Goal: Task Accomplishment & Management: Manage account settings

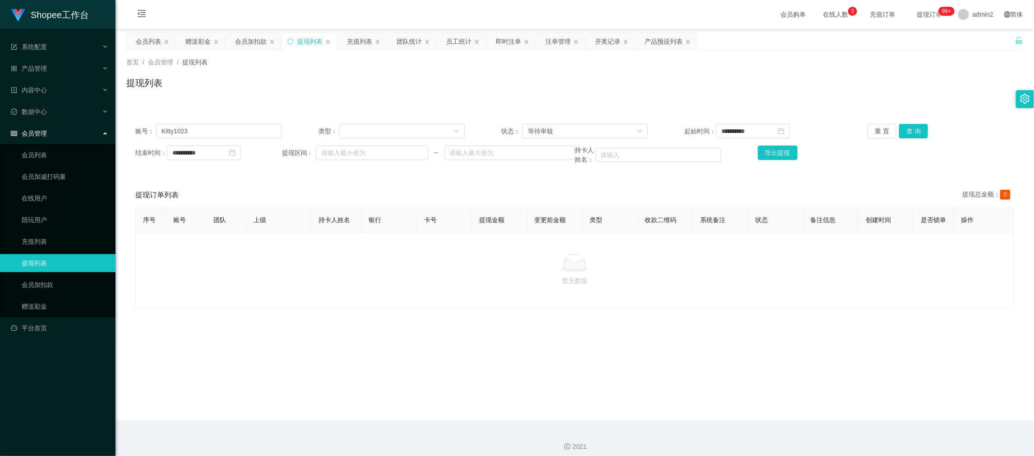
drag, startPoint x: 809, startPoint y: 398, endPoint x: 772, endPoint y: 374, distance: 44.3
click at [809, 398] on main "**********" at bounding box center [574, 225] width 918 height 392
click at [195, 36] on div "赠送彩金" at bounding box center [197, 41] width 25 height 17
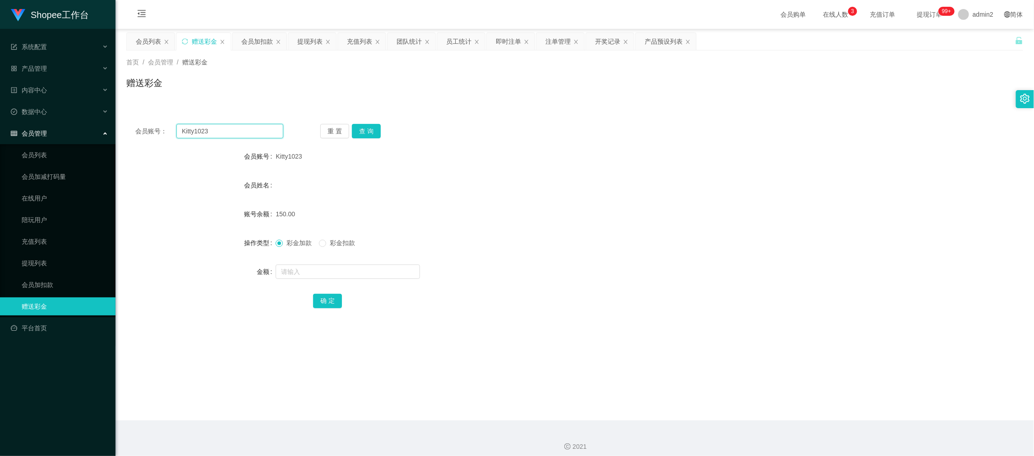
click at [256, 126] on input "Kitty1023" at bounding box center [229, 131] width 107 height 14
paste input "windyip1118"
type input "windyip1118"
click at [365, 134] on button "查 询" at bounding box center [366, 131] width 29 height 14
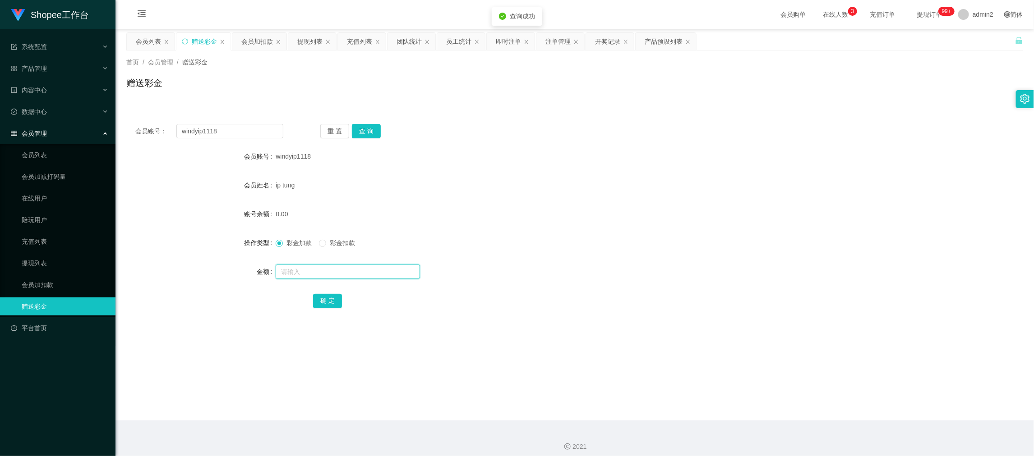
click at [387, 273] on input "text" at bounding box center [348, 272] width 144 height 14
click at [387, 273] on input "5" at bounding box center [348, 272] width 144 height 14
type input "500"
click at [327, 299] on button "确 定" at bounding box center [327, 301] width 29 height 14
click at [570, 241] on div "彩金加款 彩金扣款" at bounding box center [537, 243] width 523 height 18
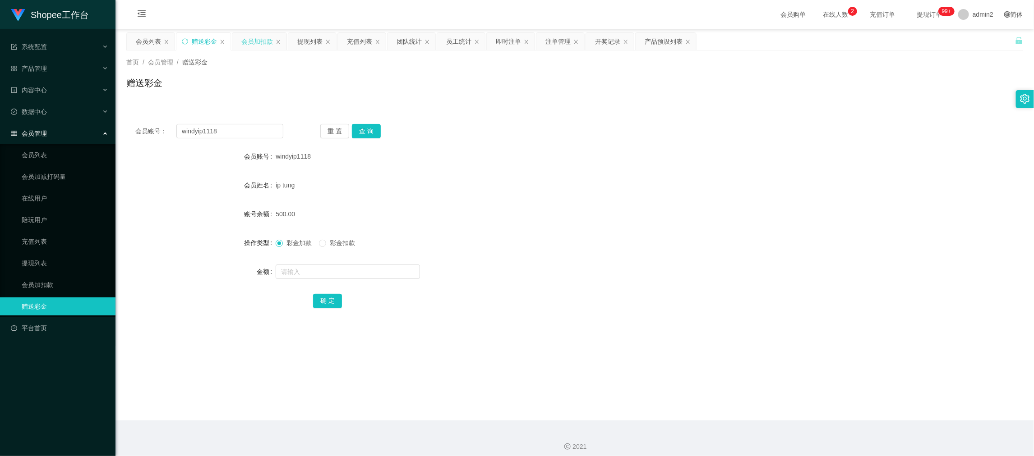
click at [257, 40] on div "会员加扣款" at bounding box center [257, 41] width 32 height 17
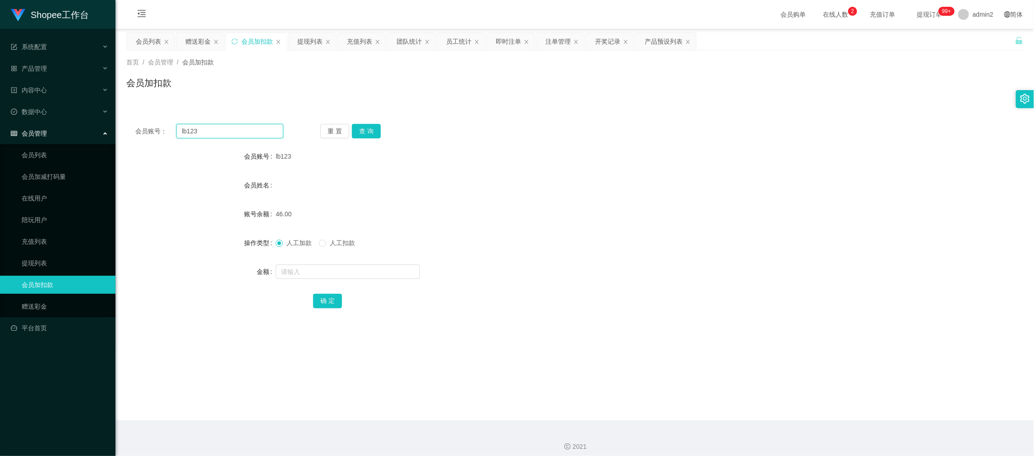
click at [254, 132] on input "lb123" at bounding box center [229, 131] width 107 height 14
paste input "22"
type input "22"
click at [373, 134] on button "查 询" at bounding box center [366, 131] width 29 height 14
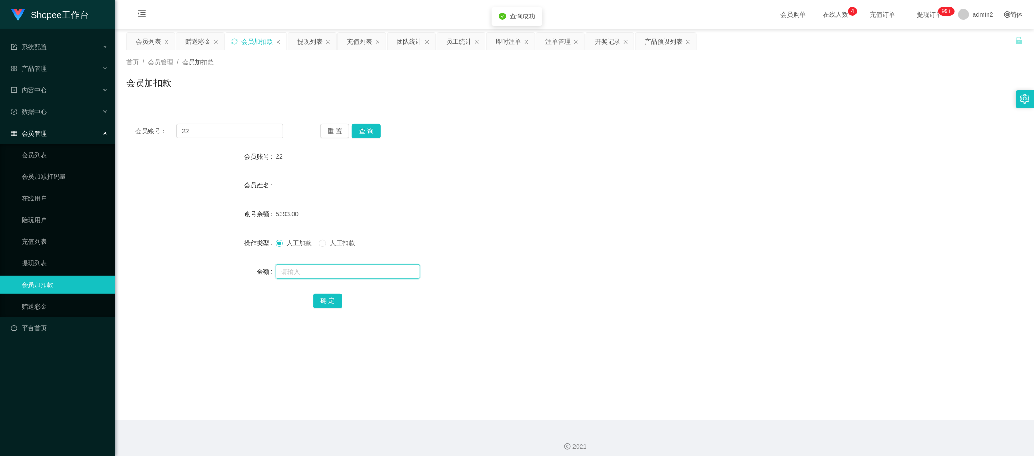
click at [373, 272] on input "text" at bounding box center [348, 272] width 144 height 14
type input "57"
drag, startPoint x: 330, startPoint y: 300, endPoint x: 390, endPoint y: 282, distance: 62.6
click at [329, 300] on button "确 定" at bounding box center [327, 301] width 29 height 14
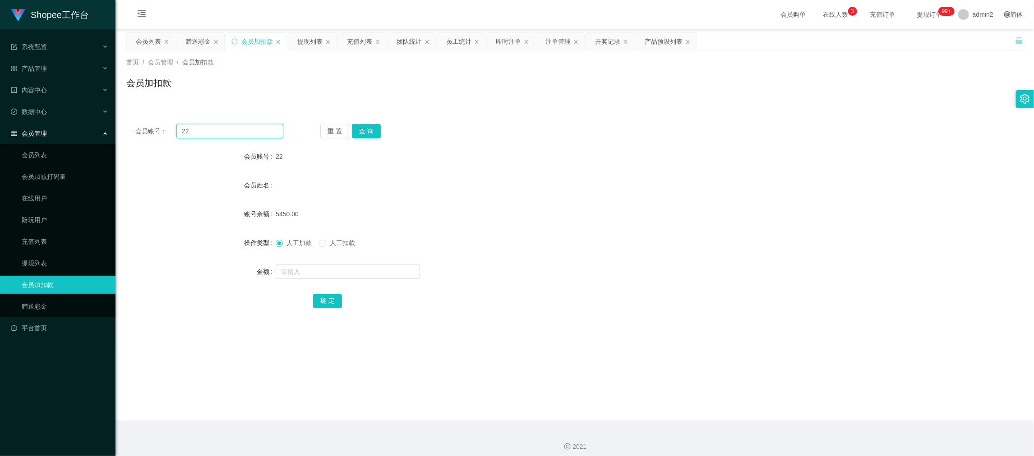
click at [256, 136] on input "22" at bounding box center [229, 131] width 107 height 14
paste input "888"
type input "888"
click at [371, 134] on button "查 询" at bounding box center [366, 131] width 29 height 14
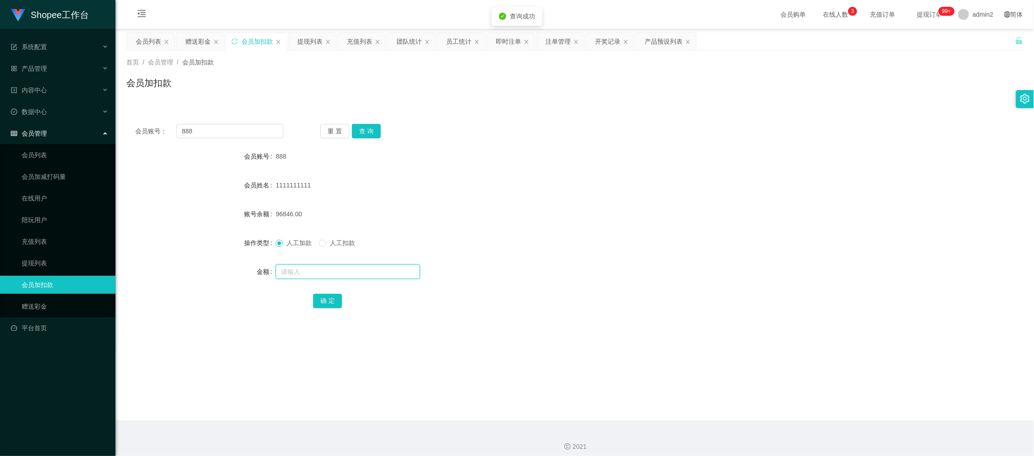
click at [392, 276] on input "text" at bounding box center [348, 272] width 144 height 14
type input "58"
click at [322, 300] on button "确 定" at bounding box center [327, 301] width 29 height 14
click at [583, 221] on div "96846.00" at bounding box center [537, 214] width 523 height 18
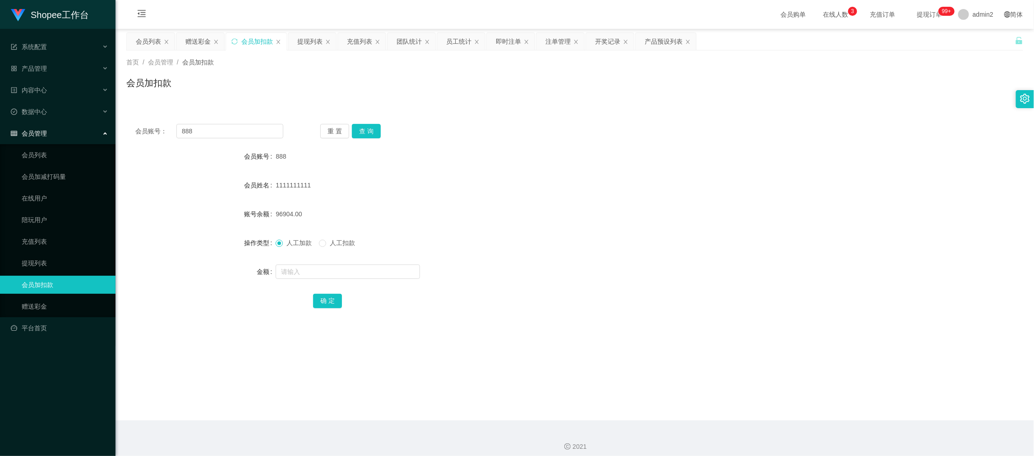
click at [812, 379] on main "关闭左侧 关闭右侧 关闭其它 刷新页面 会员列表 赠送彩金 会员加扣款 提现列表 充值列表 团队统计 员工统计 即时注单 注单管理 开奖记录 产品预设列表 首…" at bounding box center [574, 225] width 918 height 392
click at [196, 37] on div "赠送彩金" at bounding box center [197, 41] width 25 height 17
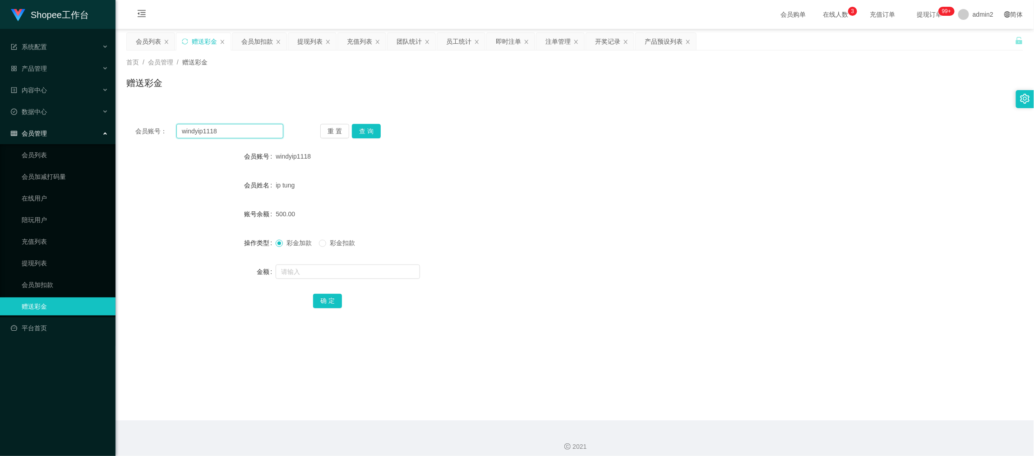
click at [234, 129] on input "windyip1118" at bounding box center [229, 131] width 107 height 14
paste input "AB12306"
type input "AB12306"
drag, startPoint x: 370, startPoint y: 131, endPoint x: 373, endPoint y: 137, distance: 6.9
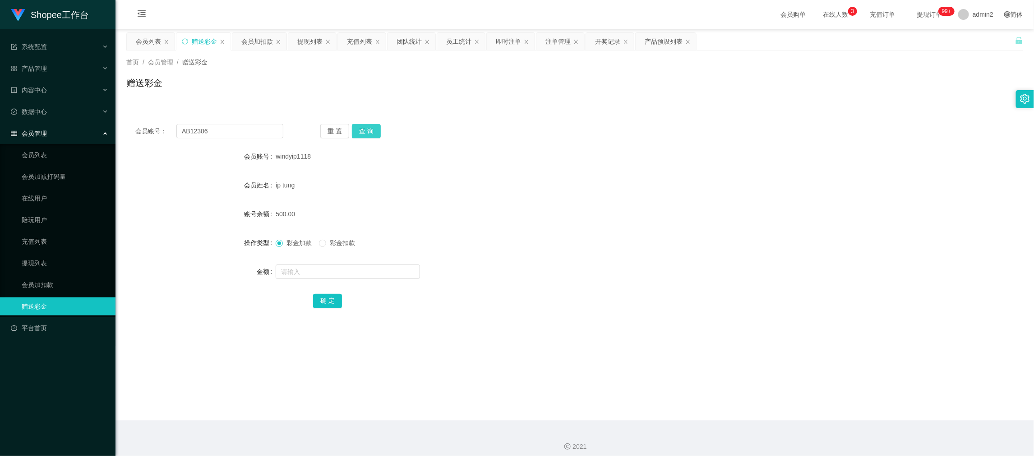
click at [370, 131] on button "查 询" at bounding box center [366, 131] width 29 height 14
click at [377, 275] on input "text" at bounding box center [348, 272] width 144 height 14
type input "500"
click at [334, 294] on button "确 定" at bounding box center [327, 301] width 29 height 14
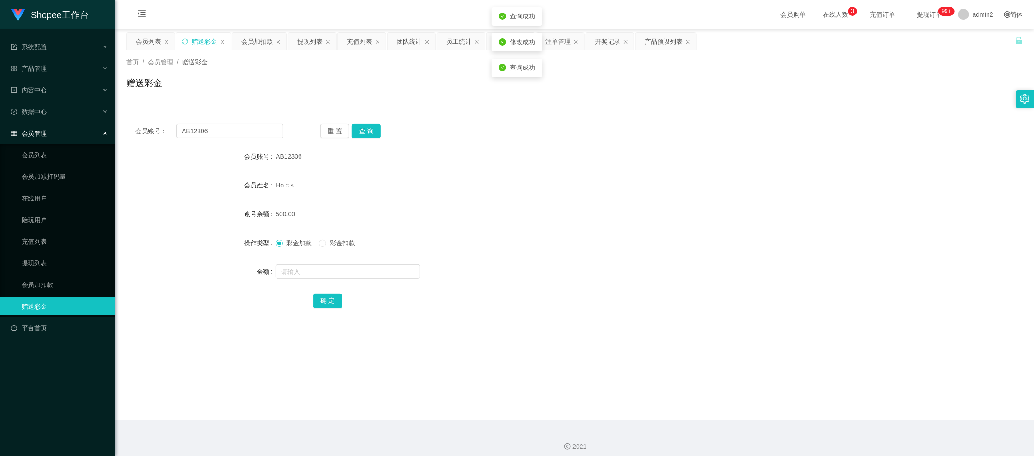
click at [556, 251] on div "彩金加款 彩金扣款" at bounding box center [537, 243] width 523 height 18
drag, startPoint x: 818, startPoint y: 413, endPoint x: 790, endPoint y: 380, distance: 42.9
click at [818, 413] on main "关闭左侧 关闭右侧 关闭其它 刷新页面 会员列表 赠送彩金 会员加扣款 提现列表 充值列表 团队统计 员工统计 即时注单 注单管理 开奖记录 产品预设列表 首…" at bounding box center [574, 225] width 918 height 392
click at [315, 38] on div "提现列表" at bounding box center [309, 41] width 25 height 17
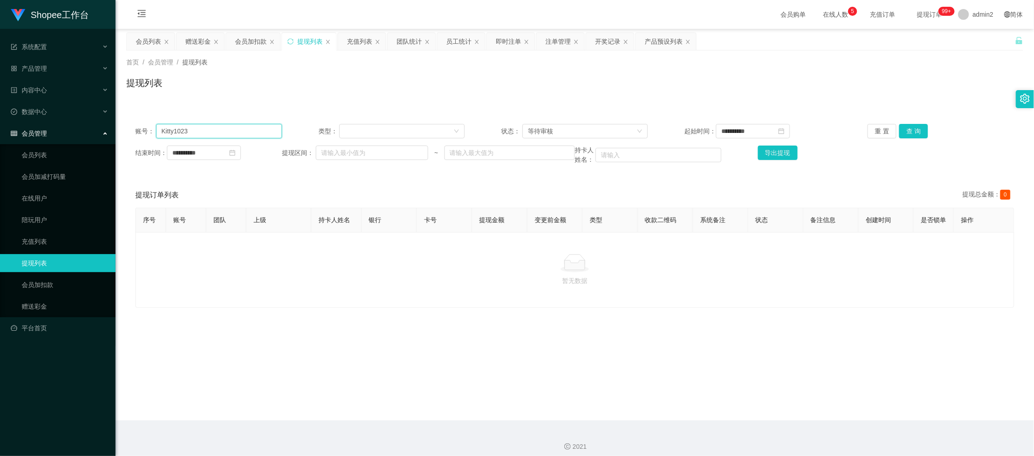
click at [230, 138] on input "Kitty1023" at bounding box center [219, 131] width 126 height 14
click at [230, 135] on input "Kitty1023" at bounding box center [219, 131] width 126 height 14
paste input "windyip1118"
type input "windyip1118"
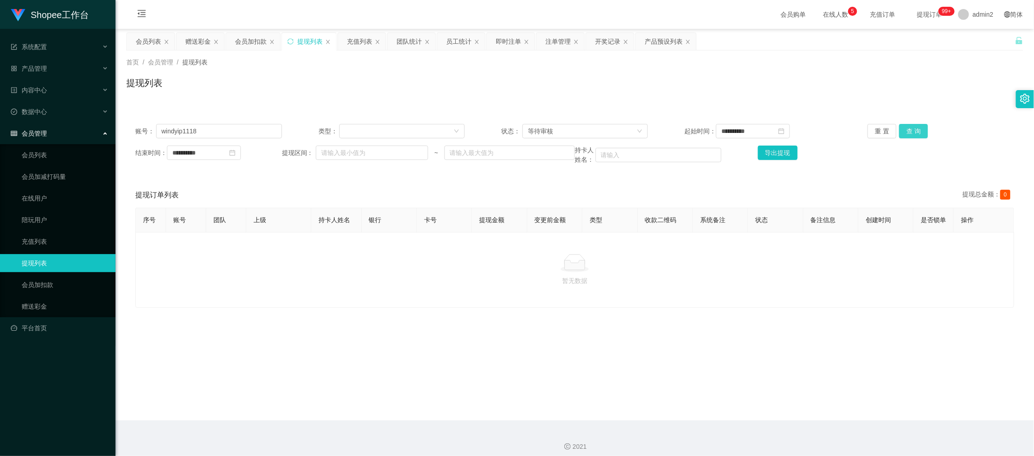
click at [912, 130] on button "查 询" at bounding box center [913, 131] width 29 height 14
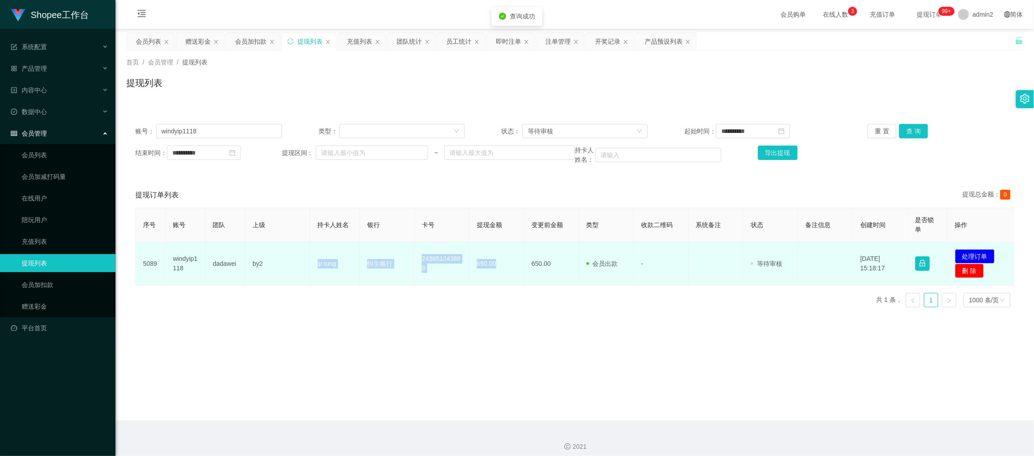
drag, startPoint x: 305, startPoint y: 262, endPoint x: 496, endPoint y: 264, distance: 190.4
click at [496, 264] on tr "5089 windyip1118 dadawei by2 ip tung 恒生銀行 243851243888 650.00 650.00 会员出款 人工取款 …" at bounding box center [575, 264] width 878 height 44
copy tr "ip tung 恒生銀行 243851243888 650.00"
click at [969, 254] on button "处理订单" at bounding box center [975, 256] width 40 height 14
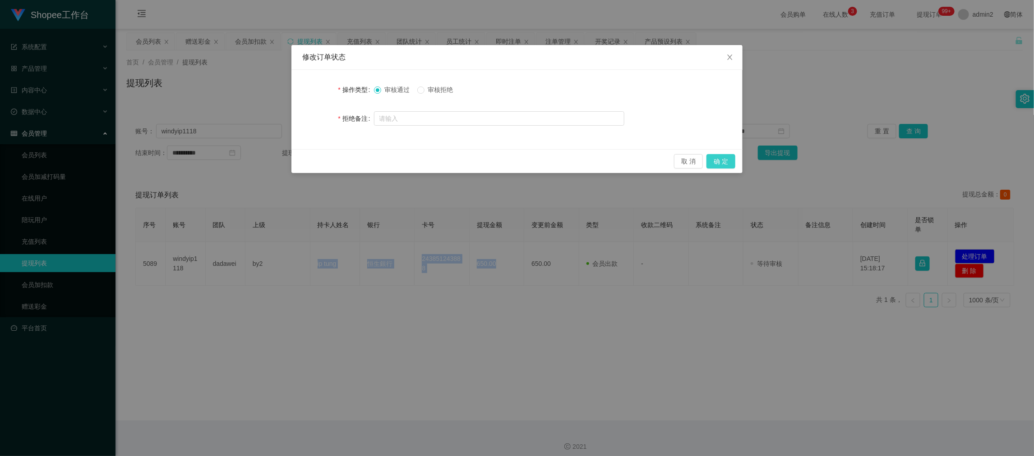
click at [723, 156] on button "确 定" at bounding box center [720, 161] width 29 height 14
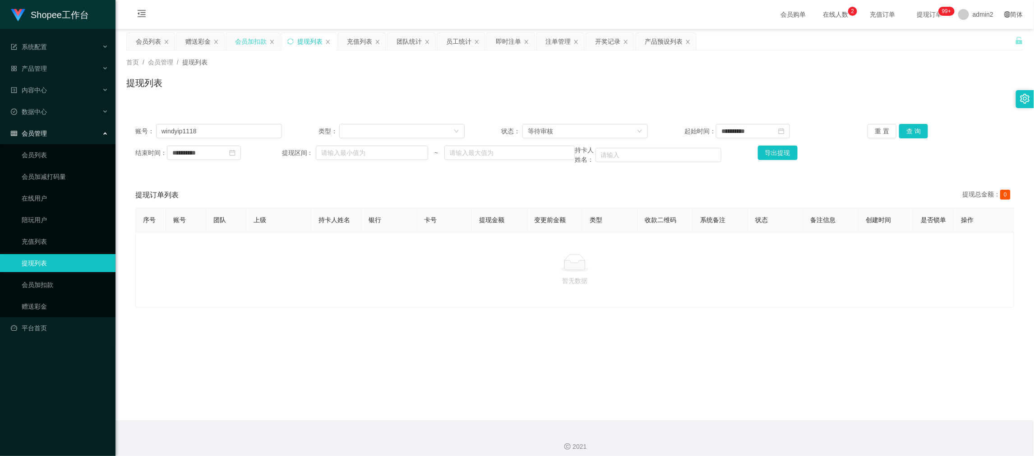
click at [253, 37] on div "会员加扣款" at bounding box center [251, 41] width 32 height 17
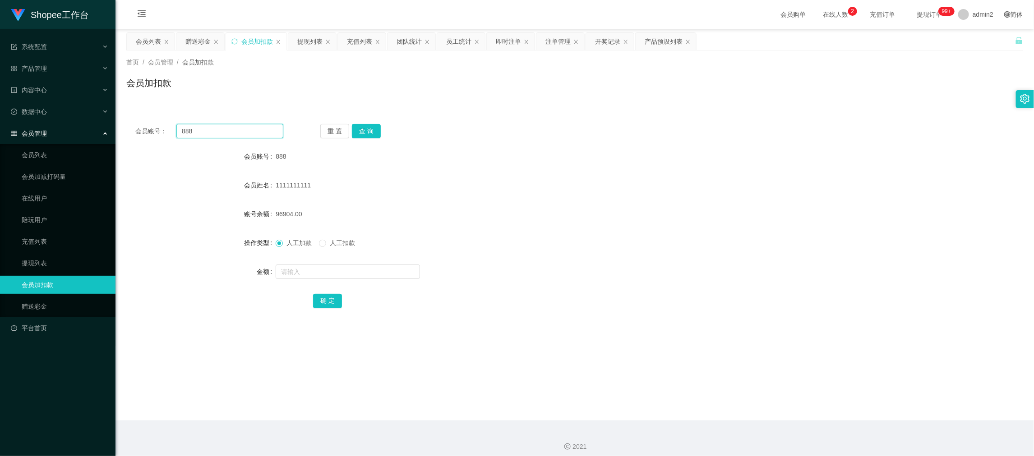
click at [248, 137] on input "888" at bounding box center [229, 131] width 107 height 14
paste input "7777"
type input "7777"
click at [361, 134] on button "查 询" at bounding box center [366, 131] width 29 height 14
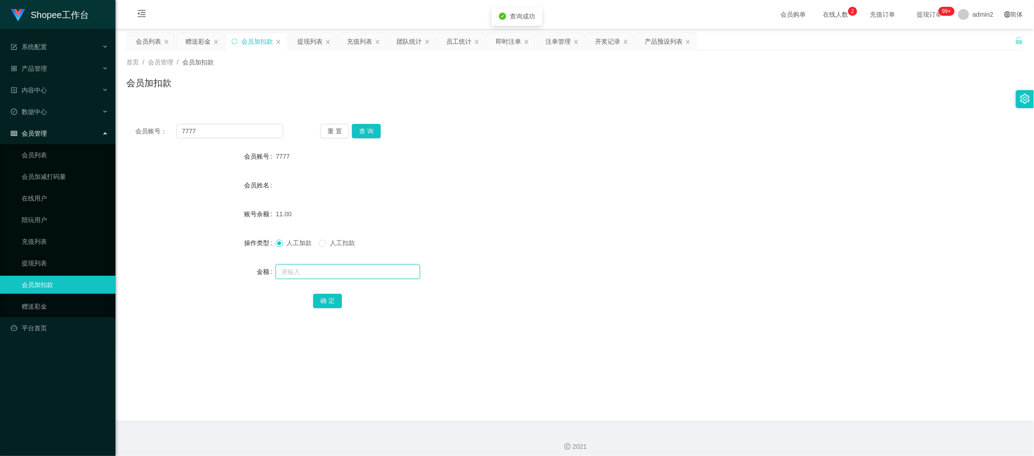
click at [373, 275] on input "text" at bounding box center [348, 272] width 144 height 14
type input "114"
drag, startPoint x: 329, startPoint y: 298, endPoint x: 343, endPoint y: 298, distance: 14.4
click at [329, 298] on button "确 定" at bounding box center [327, 301] width 29 height 14
click at [184, 34] on div "赠送彩金" at bounding box center [200, 41] width 48 height 17
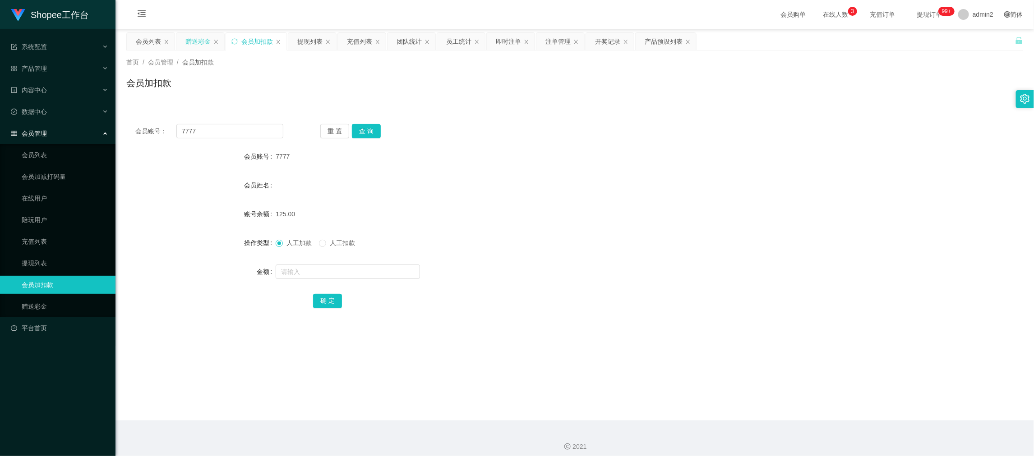
click at [194, 37] on div "赠送彩金" at bounding box center [197, 41] width 25 height 17
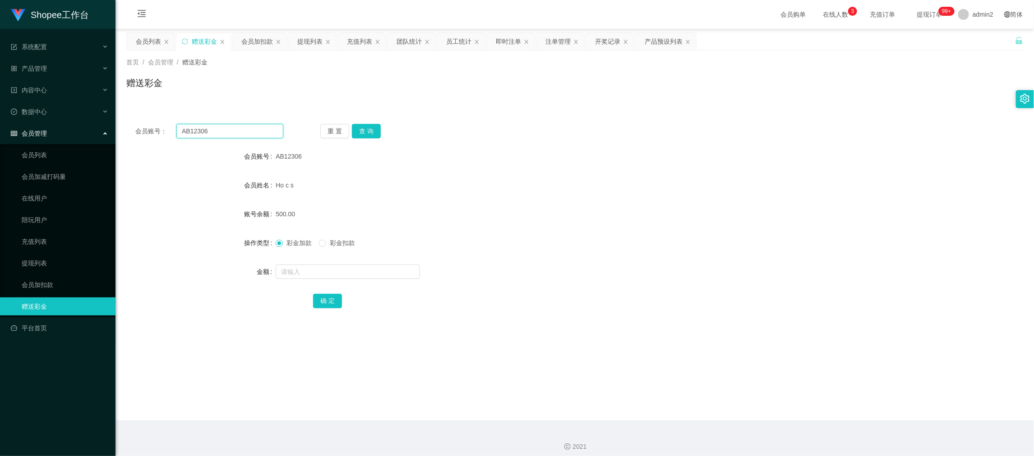
click at [244, 129] on input "AB12306" at bounding box center [229, 131] width 107 height 14
paste input "m100m95"
type input "m100m95"
click at [369, 127] on button "查 询" at bounding box center [366, 131] width 29 height 14
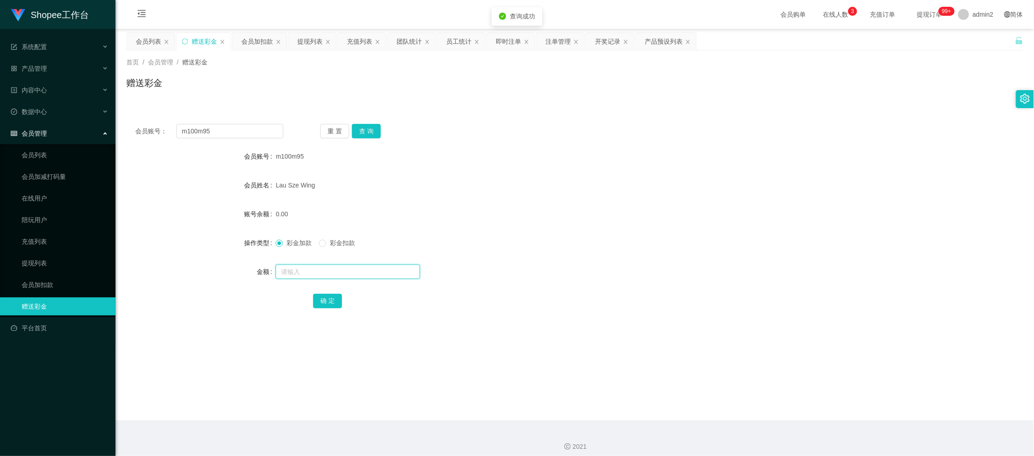
click at [373, 272] on input "text" at bounding box center [348, 272] width 144 height 14
type input "1000"
click at [336, 295] on button "确 定" at bounding box center [327, 301] width 29 height 14
click at [562, 243] on div "彩金加款 彩金扣款" at bounding box center [537, 243] width 523 height 18
drag, startPoint x: 803, startPoint y: 384, endPoint x: 765, endPoint y: 364, distance: 42.8
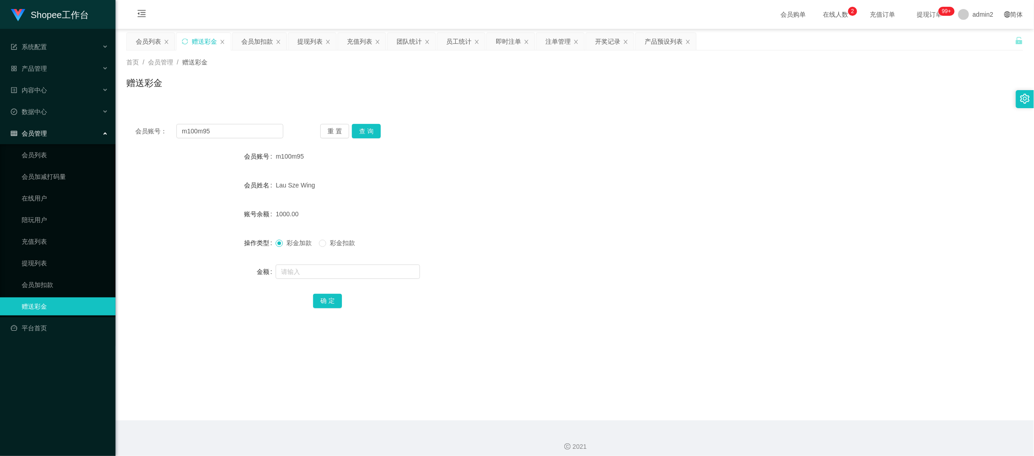
click at [803, 385] on main "关闭左侧 关闭右侧 关闭其它 刷新页面 会员列表 赠送彩金 会员加扣款 提现列表 充值列表 团队统计 员工统计 即时注单 注单管理 开奖记录 产品预设列表 首…" at bounding box center [574, 225] width 918 height 392
click at [218, 123] on div "会员账号： m100m95 重 置 查 询 会员账号 m100m95 会员姓名 [PERSON_NAME] Wing 账号余额 1000.00 操作类型 彩金…" at bounding box center [574, 222] width 897 height 215
click at [229, 134] on input "m100m95" at bounding box center [229, 131] width 107 height 14
drag, startPoint x: 229, startPoint y: 134, endPoint x: 276, endPoint y: 135, distance: 46.9
click at [229, 134] on input "m100m95" at bounding box center [229, 131] width 107 height 14
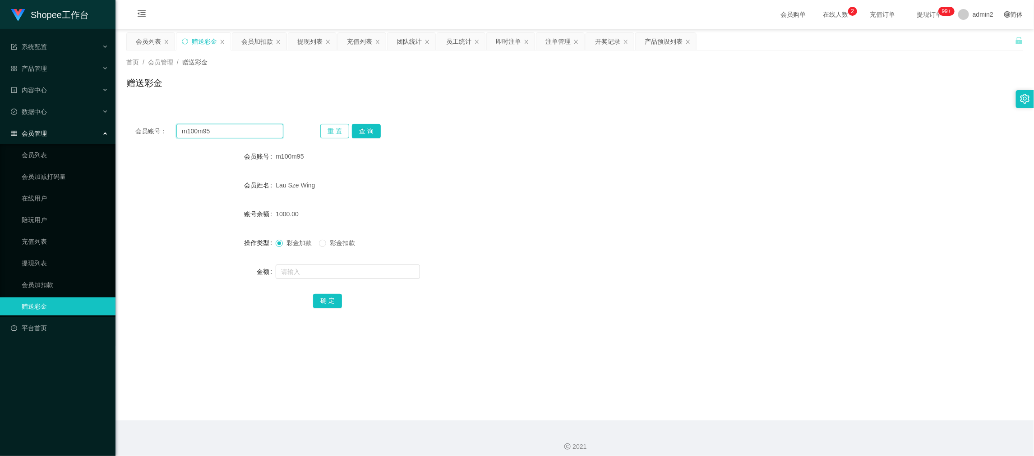
paste input "qwcwwai09"
type input "qwcwwai09"
click at [371, 127] on button "查 询" at bounding box center [366, 131] width 29 height 14
click at [373, 270] on input "text" at bounding box center [348, 272] width 144 height 14
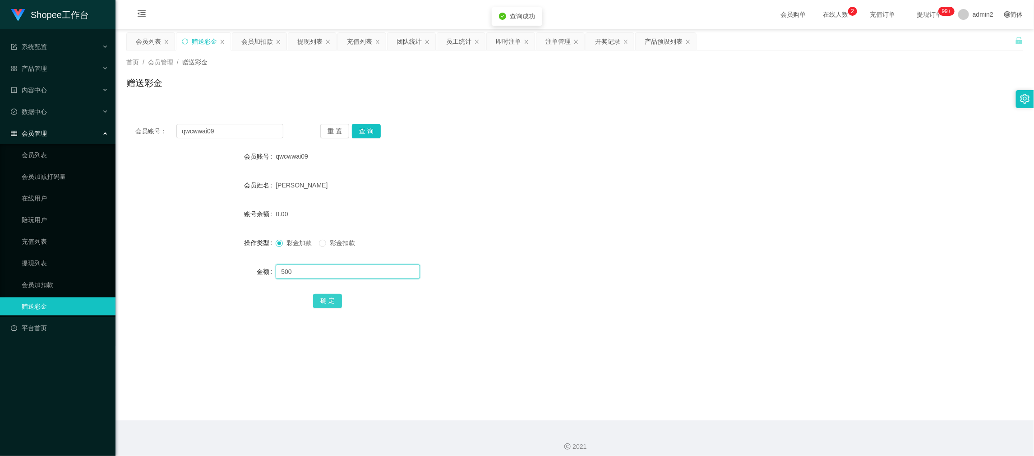
type input "500"
click at [321, 299] on button "确 定" at bounding box center [327, 301] width 29 height 14
click at [550, 262] on form "会员账号 qwcwwai09 会员姓名 [PERSON_NAME] 账号余额 500.00 操作类型 彩金加款 彩金扣款 金额 确 定" at bounding box center [574, 228] width 897 height 162
click at [259, 37] on div "会员加扣款" at bounding box center [257, 41] width 32 height 17
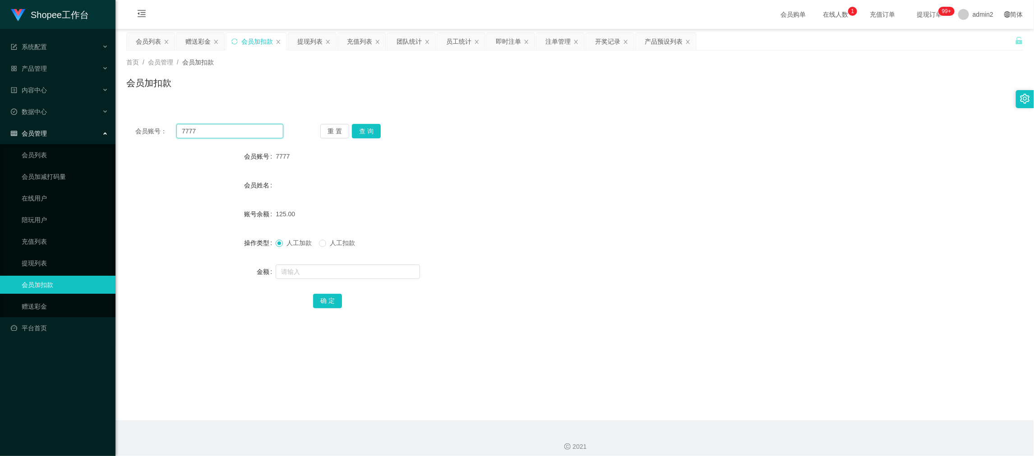
click at [253, 134] on input "7777" at bounding box center [229, 131] width 107 height 14
paste input "lb123"
type input "lb123"
click at [363, 131] on button "查 询" at bounding box center [366, 131] width 29 height 14
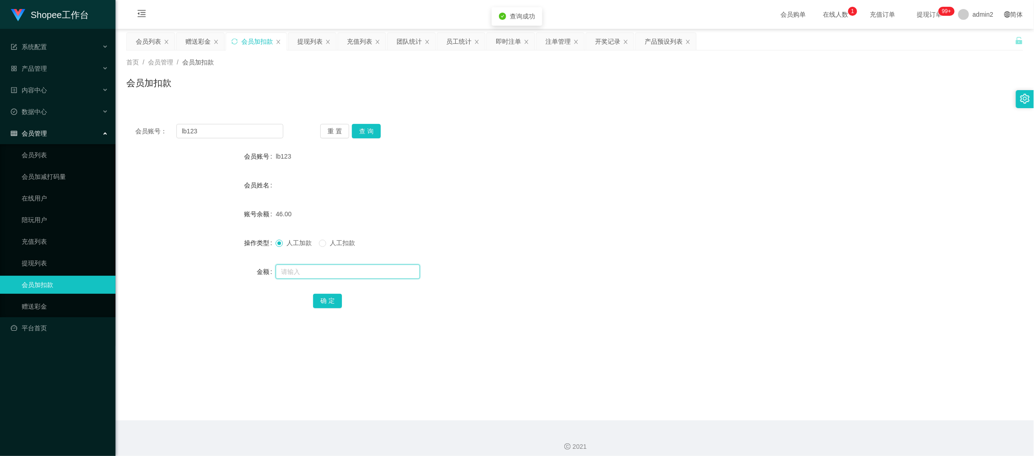
click at [382, 271] on input "text" at bounding box center [348, 272] width 144 height 14
type input "57"
drag, startPoint x: 332, startPoint y: 298, endPoint x: 363, endPoint y: 286, distance: 32.8
click at [332, 298] on button "确 定" at bounding box center [327, 301] width 29 height 14
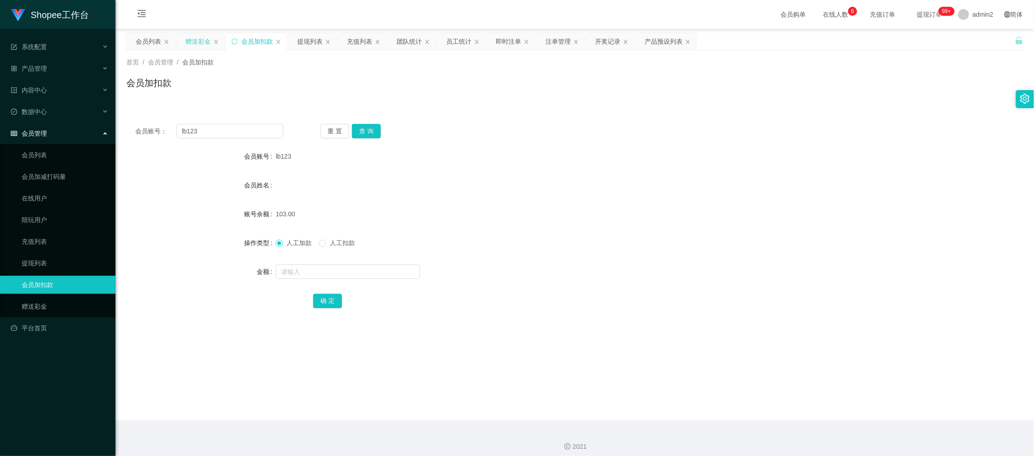
click at [193, 44] on div "赠送彩金" at bounding box center [197, 41] width 25 height 17
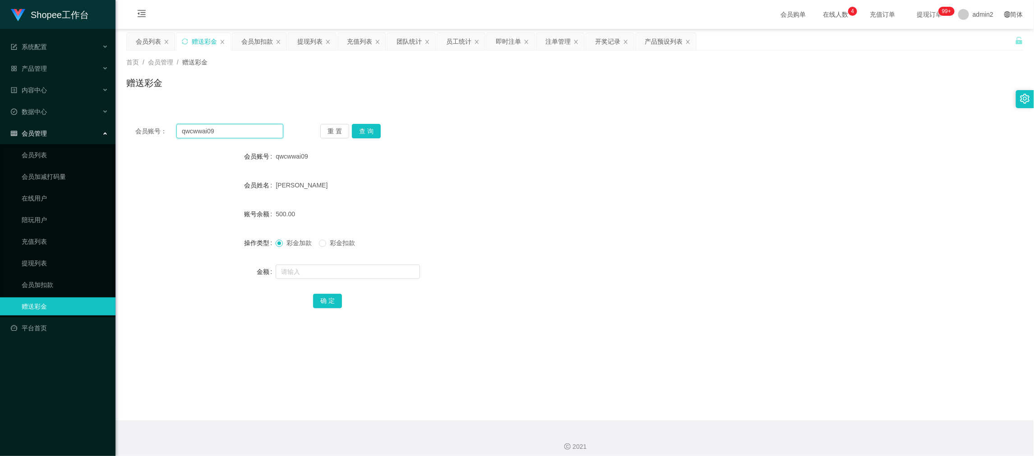
click at [240, 135] on input "qwcwwai09" at bounding box center [229, 131] width 107 height 14
paste input "Wong0325"
type input "Wong0325"
click at [354, 129] on button "查 询" at bounding box center [366, 131] width 29 height 14
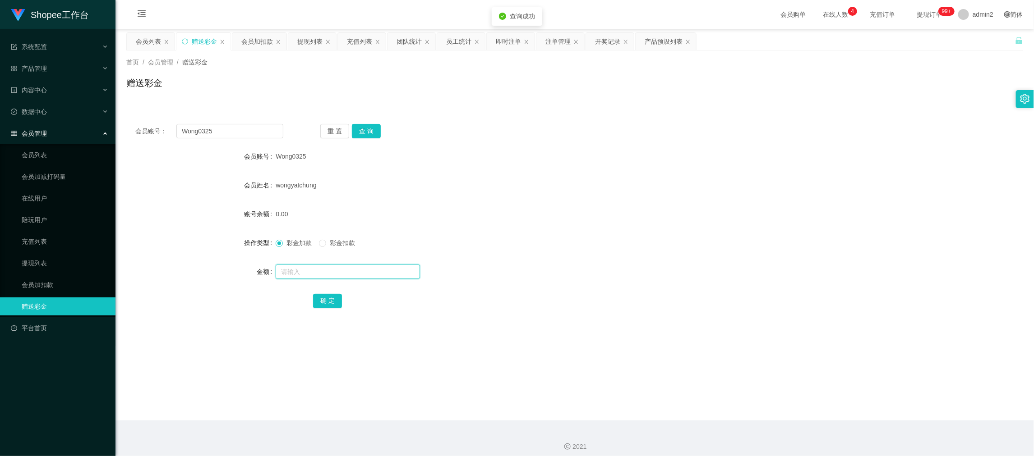
click at [389, 273] on input "text" at bounding box center [348, 272] width 144 height 14
type input "500"
click at [325, 296] on button "确 定" at bounding box center [327, 301] width 29 height 14
click at [603, 238] on div "彩金加款 彩金扣款" at bounding box center [537, 243] width 523 height 18
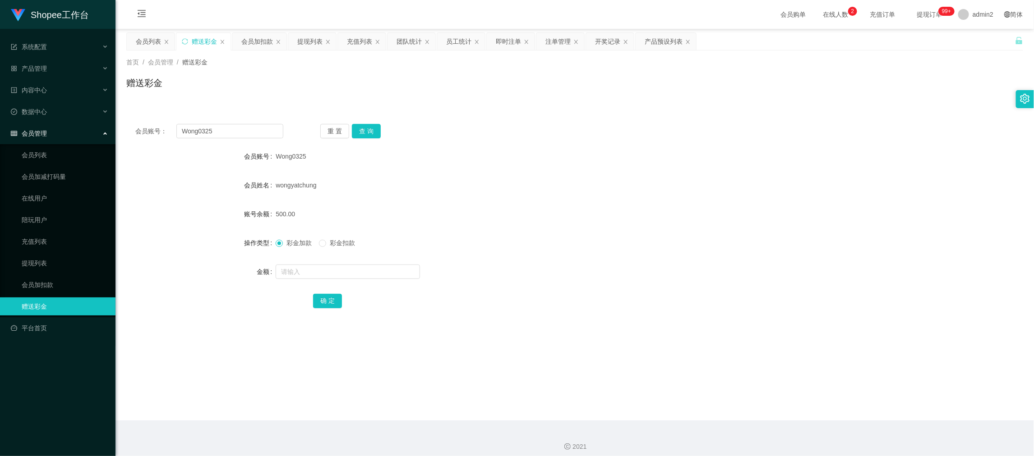
click at [805, 401] on main "关闭左侧 关闭右侧 关闭其它 刷新页面 会员列表 赠送彩金 会员加扣款 提现列表 充值列表 团队统计 员工统计 即时注单 注单管理 开奖记录 产品预设列表 首…" at bounding box center [574, 225] width 918 height 392
click at [310, 38] on div "提现列表" at bounding box center [309, 41] width 25 height 17
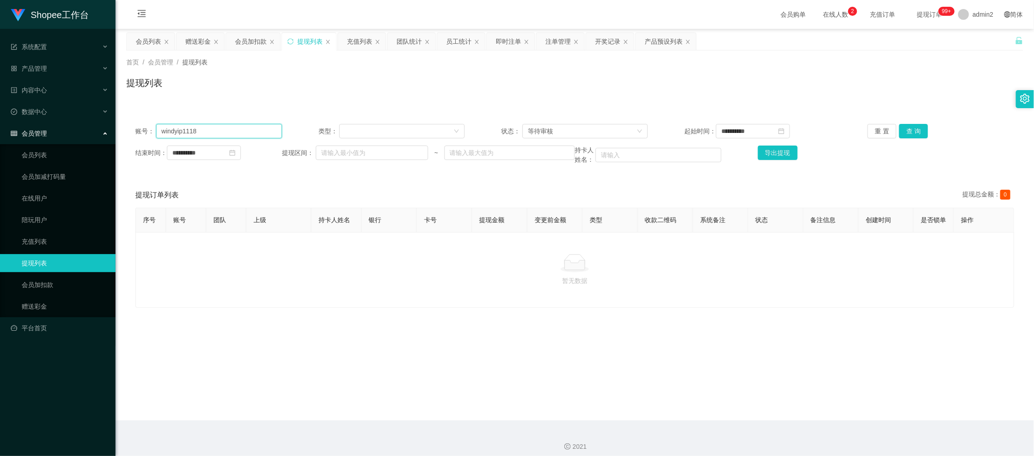
click at [253, 131] on input "windyip1118" at bounding box center [219, 131] width 126 height 14
paste input "AB12306"
type input "AB12306"
drag, startPoint x: 907, startPoint y: 132, endPoint x: 932, endPoint y: 157, distance: 35.1
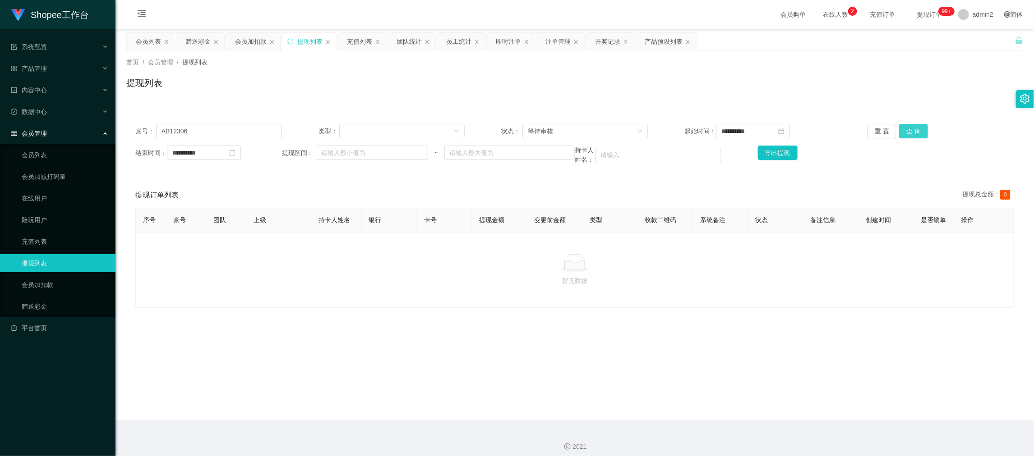
click at [907, 132] on button "查 询" at bounding box center [913, 131] width 29 height 14
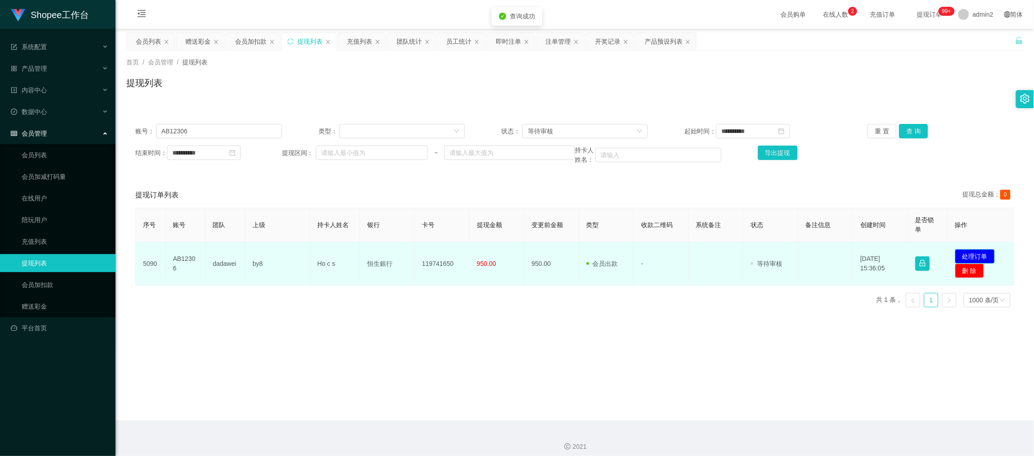
click at [976, 261] on button "处理订单" at bounding box center [975, 256] width 40 height 14
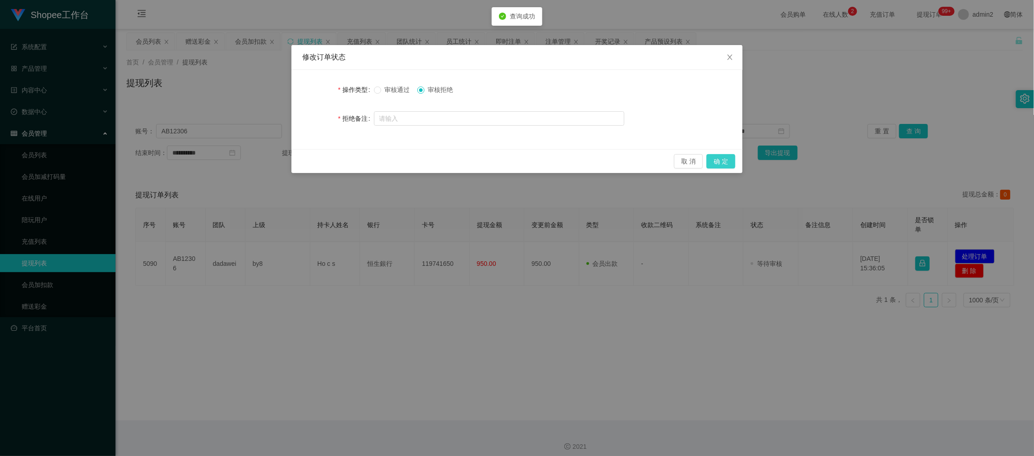
click at [728, 160] on button "确 定" at bounding box center [720, 161] width 29 height 14
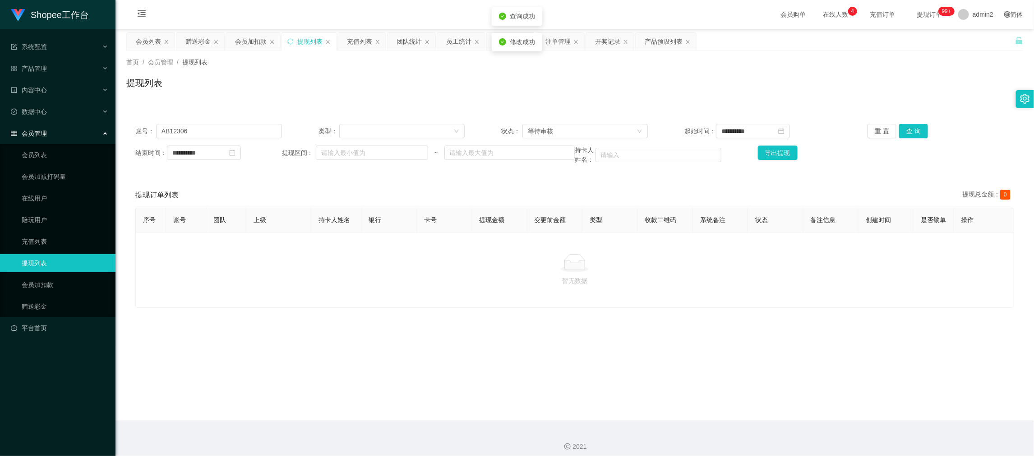
click at [659, 317] on div "修改订单状态 操作类型 审核通过 审核拒绝 拒绝备注 取 消 确 定" at bounding box center [517, 228] width 1034 height 456
drag, startPoint x: 801, startPoint y: 423, endPoint x: 773, endPoint y: 401, distance: 35.6
click at [800, 421] on div "2021" at bounding box center [574, 442] width 918 height 42
click at [240, 130] on input "AB12306" at bounding box center [219, 131] width 126 height 14
click at [203, 43] on div "赠送彩金" at bounding box center [197, 41] width 25 height 17
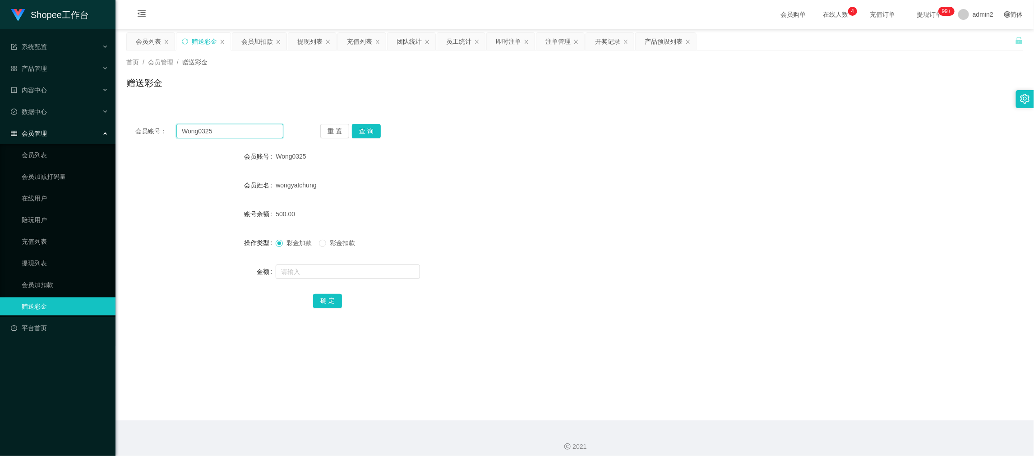
click at [251, 129] on input "Wong0325" at bounding box center [229, 131] width 107 height 14
paste input "AB12306"
type input "AB12306"
drag, startPoint x: 363, startPoint y: 131, endPoint x: 364, endPoint y: 136, distance: 5.6
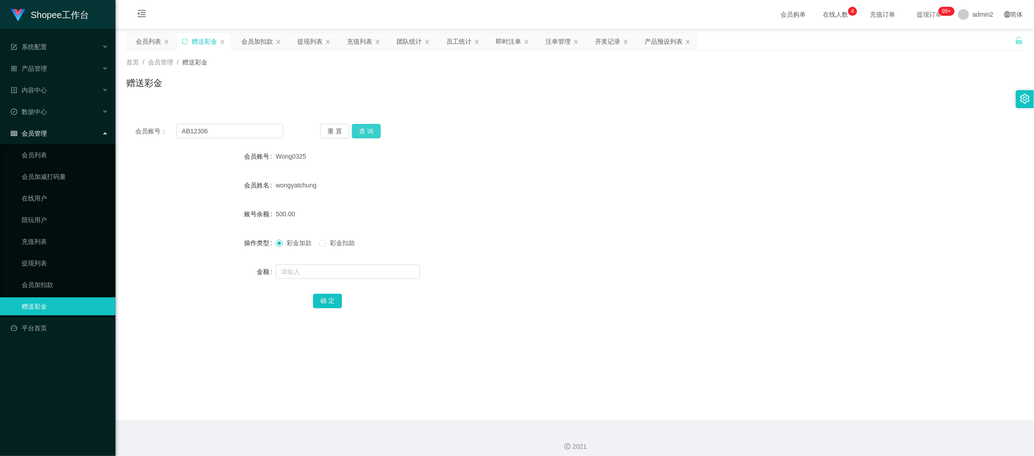
click at [363, 131] on button "查 询" at bounding box center [366, 131] width 29 height 14
click at [349, 267] on input "text" at bounding box center [348, 272] width 144 height 14
type input "300"
click at [329, 240] on span "彩金扣款" at bounding box center [342, 243] width 32 height 7
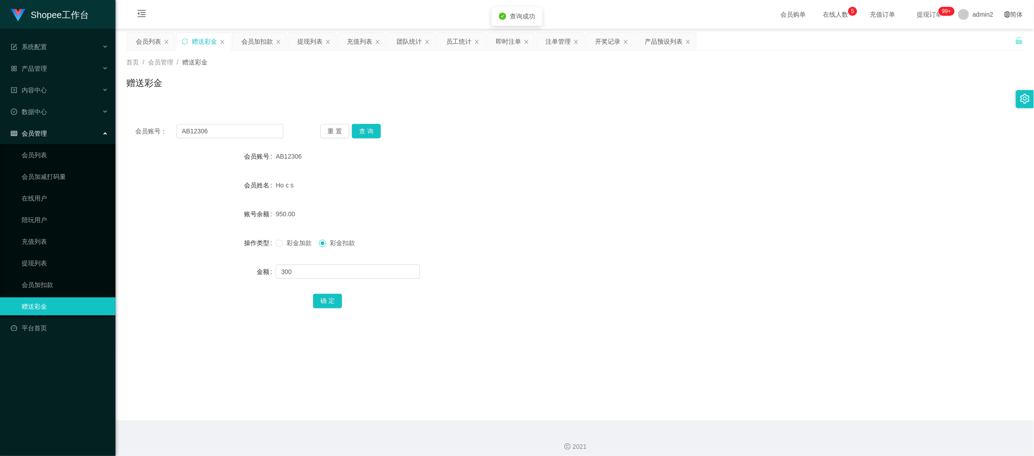
click at [325, 251] on div "彩金加款 彩金扣款" at bounding box center [537, 243] width 523 height 18
click at [332, 297] on button "确 定" at bounding box center [327, 301] width 29 height 14
click at [279, 247] on span at bounding box center [279, 243] width 7 height 7
click at [596, 237] on div "彩金加款 彩金扣款" at bounding box center [537, 243] width 523 height 18
drag, startPoint x: 829, startPoint y: 412, endPoint x: 497, endPoint y: 214, distance: 386.4
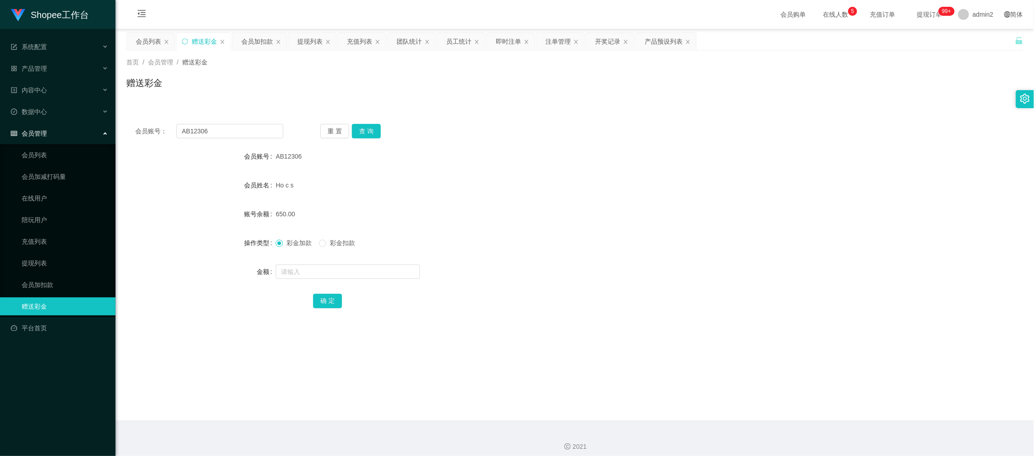
click at [829, 411] on main "关闭左侧 关闭右侧 关闭其它 刷新页面 会员列表 赠送彩金 会员加扣款 提现列表 充值列表 团队统计 员工统计 即时注单 注单管理 开奖记录 产品预设列表 首…" at bounding box center [574, 225] width 918 height 392
drag, startPoint x: 314, startPoint y: 40, endPoint x: 288, endPoint y: 134, distance: 98.0
click at [314, 40] on div "提现列表" at bounding box center [309, 41] width 25 height 17
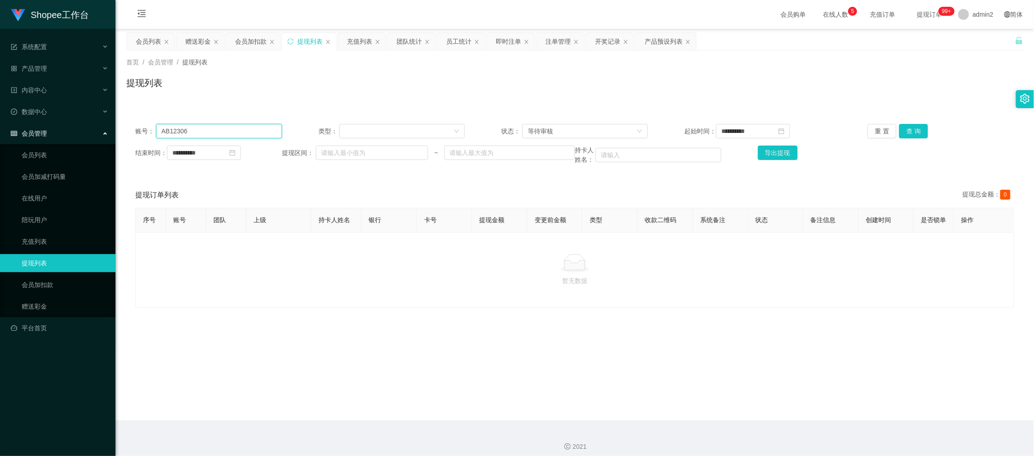
click at [248, 132] on input "AB12306" at bounding box center [219, 131] width 126 height 14
click at [909, 126] on button "查 询" at bounding box center [913, 131] width 29 height 14
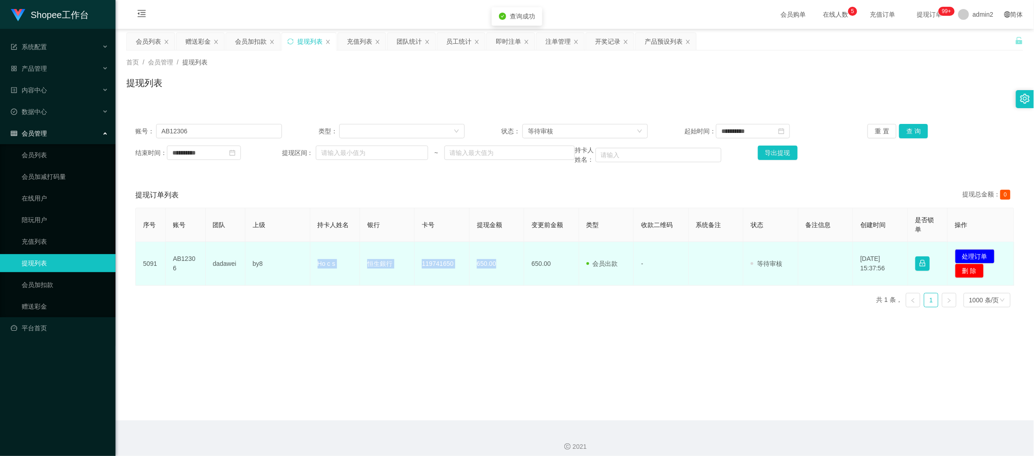
drag, startPoint x: 310, startPoint y: 262, endPoint x: 506, endPoint y: 270, distance: 195.9
click at [506, 270] on tr "5091 AB12306 dadawei by8 Ho c s 恒生銀行 119741650 650.00 650.00 会员出款 人工取款 - 审核驳回 审…" at bounding box center [575, 264] width 878 height 44
copy tr "Ho c s 恒生銀行 119741650 650.00"
click at [963, 254] on button "处理订单" at bounding box center [975, 256] width 40 height 14
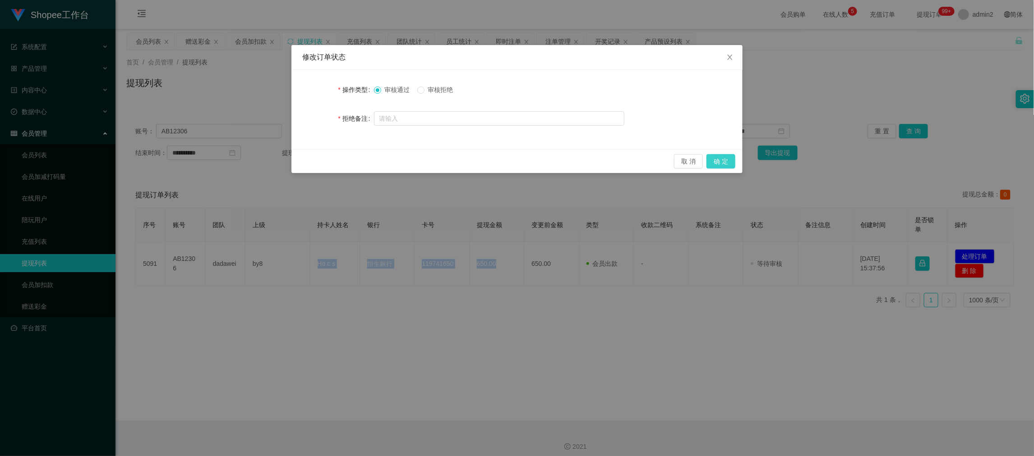
click at [719, 161] on button "确 定" at bounding box center [720, 161] width 29 height 14
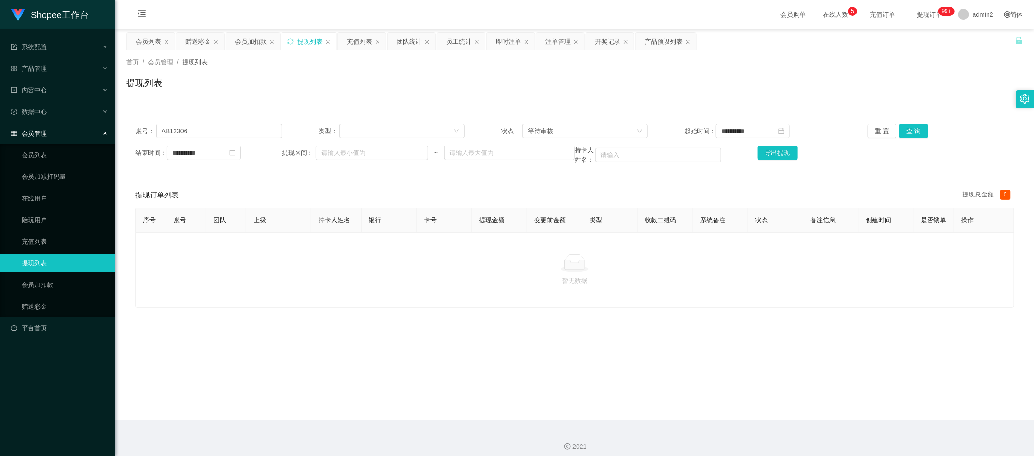
drag, startPoint x: 712, startPoint y: 399, endPoint x: 506, endPoint y: 216, distance: 276.1
click at [712, 399] on main "**********" at bounding box center [574, 225] width 918 height 392
click at [262, 132] on input "AB12306" at bounding box center [219, 131] width 126 height 14
paste input "m100m95"
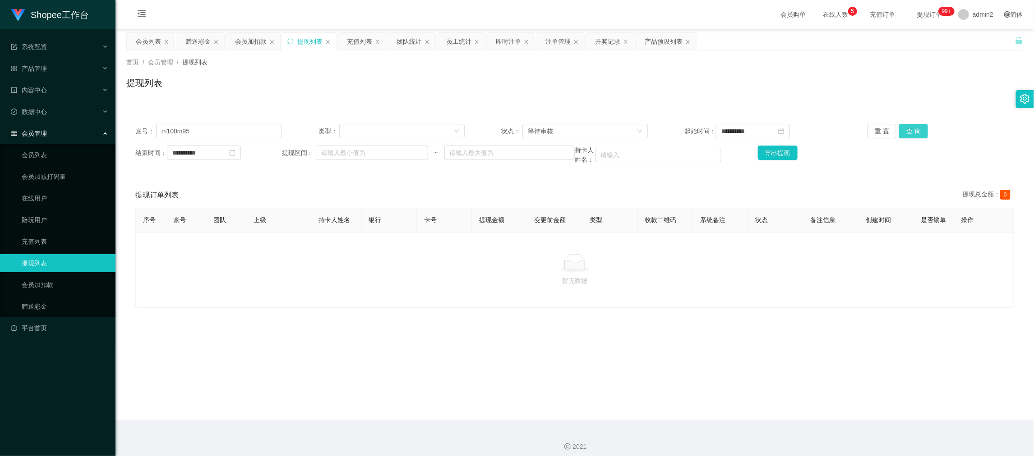
click at [908, 132] on button "查 询" at bounding box center [913, 131] width 29 height 14
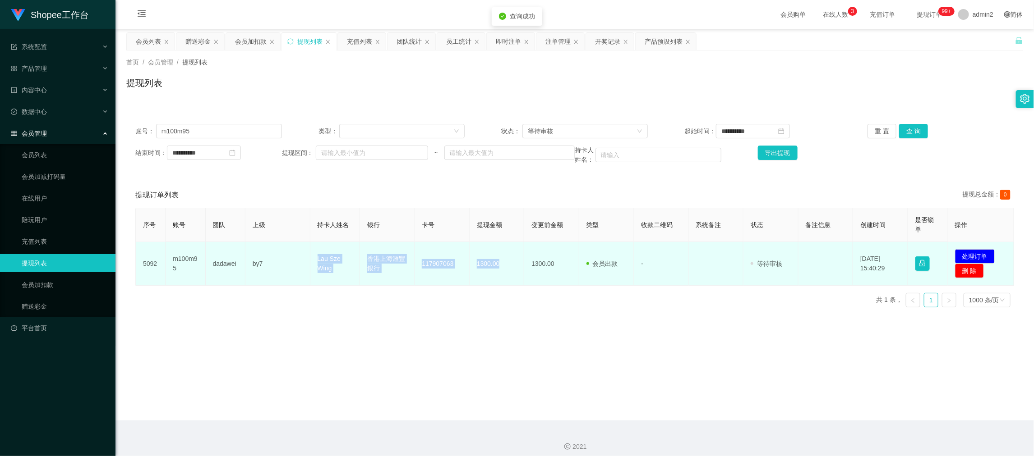
drag, startPoint x: 300, startPoint y: 256, endPoint x: 504, endPoint y: 272, distance: 204.4
click at [504, 272] on tr "5092 m100m95 dadawei by7 Lau Sze Wing 香港上海滙豐銀行 117907063 1300.00 1300.00 会员出款 人…" at bounding box center [575, 264] width 878 height 44
copy tr "Lau Sze Wing 香港上海滙豐銀行 117907063 1300.00"
click at [969, 257] on button "处理订单" at bounding box center [975, 256] width 40 height 14
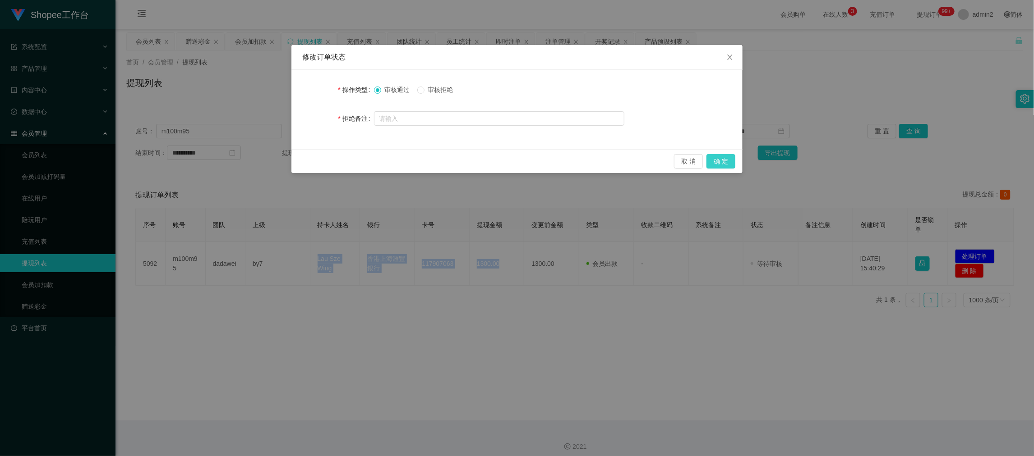
click at [729, 160] on button "确 定" at bounding box center [720, 161] width 29 height 14
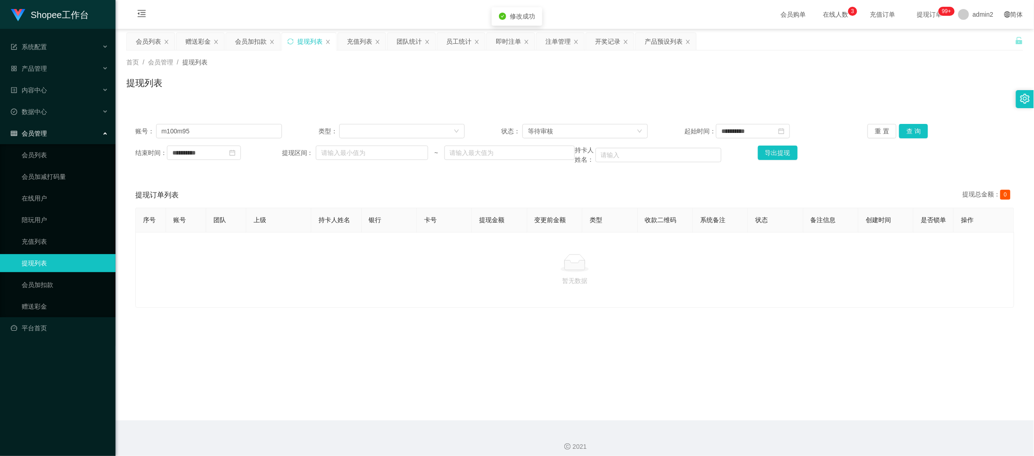
click at [747, 250] on div "暂无数据" at bounding box center [574, 270] width 879 height 76
click at [818, 405] on main "**********" at bounding box center [574, 225] width 918 height 392
click at [268, 139] on div "**********" at bounding box center [574, 144] width 897 height 59
click at [268, 134] on input "m100m95" at bounding box center [219, 131] width 126 height 14
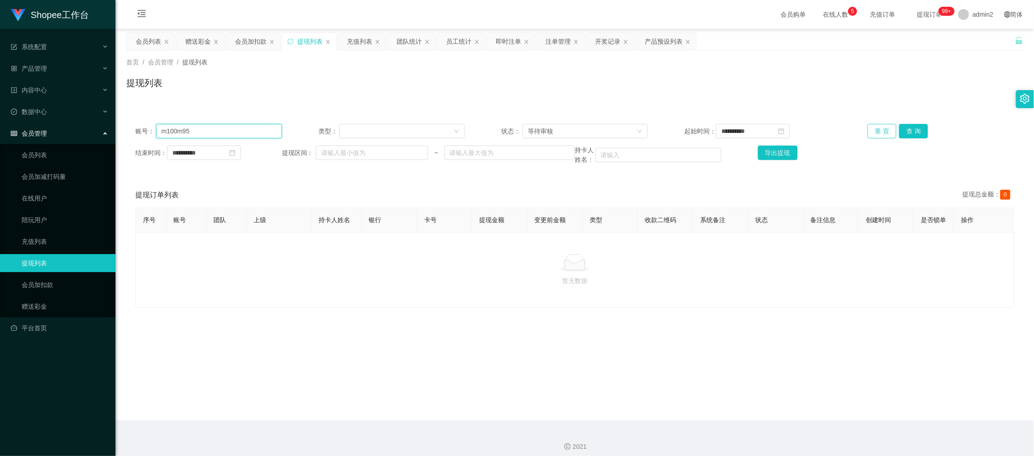
paste input "Wong032"
type input "Wong0325"
click at [909, 134] on button "查 询" at bounding box center [913, 131] width 29 height 14
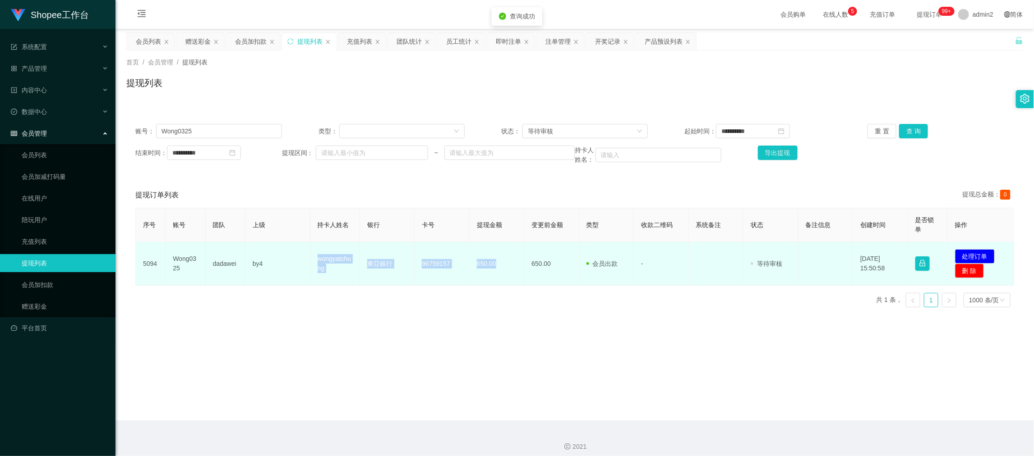
drag, startPoint x: 406, startPoint y: 275, endPoint x: 517, endPoint y: 275, distance: 111.0
click at [517, 275] on tr "5094 Wong0325 dadawei by4 wongyatchung 東亞銀行 [FINANCIAL_ID] 650.00 650.00 会员出款 人…" at bounding box center [575, 264] width 878 height 44
copy tr "wongyatchung 東亞銀行 [FINANCIAL_ID] 650.00"
click at [965, 251] on button "处理订单" at bounding box center [975, 256] width 40 height 14
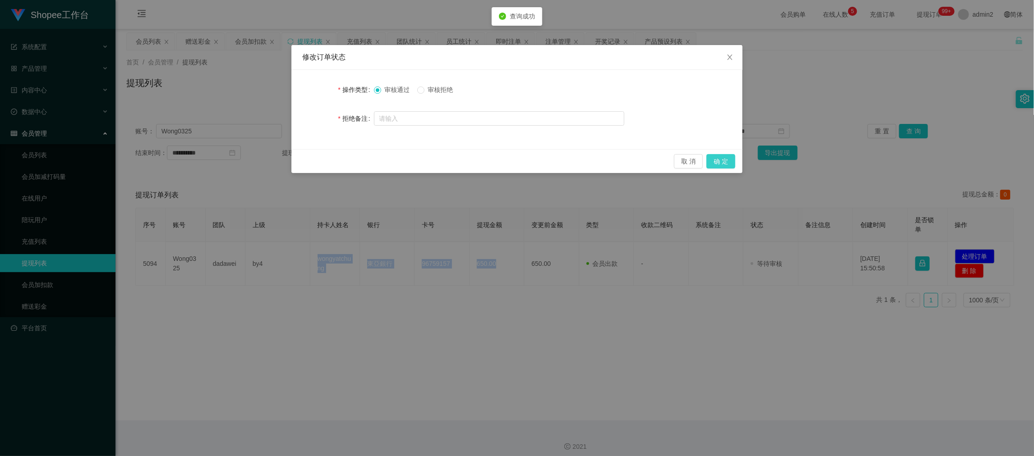
click at [714, 160] on button "确 定" at bounding box center [720, 161] width 29 height 14
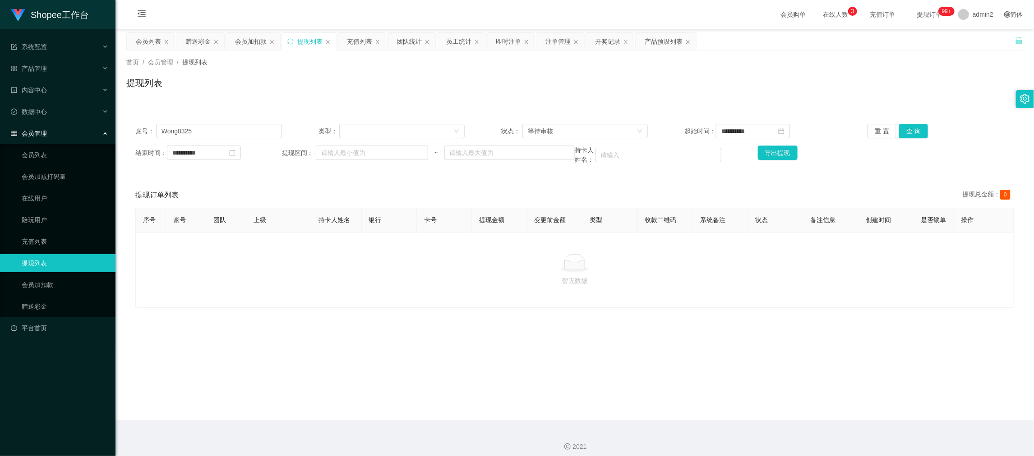
drag, startPoint x: 775, startPoint y: 393, endPoint x: 733, endPoint y: 375, distance: 46.1
click at [775, 393] on main "**********" at bounding box center [574, 225] width 918 height 392
click at [198, 40] on div "赠送彩金" at bounding box center [197, 41] width 25 height 17
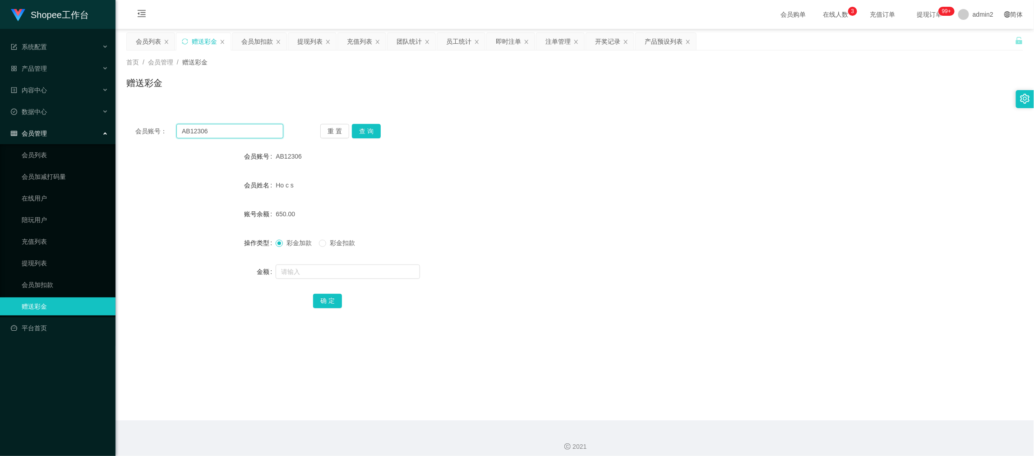
click at [235, 127] on input "AB12306" at bounding box center [229, 131] width 107 height 14
paste input "Kitty1023"
type input "Kitty1023"
click at [360, 134] on button "查 询" at bounding box center [366, 131] width 29 height 14
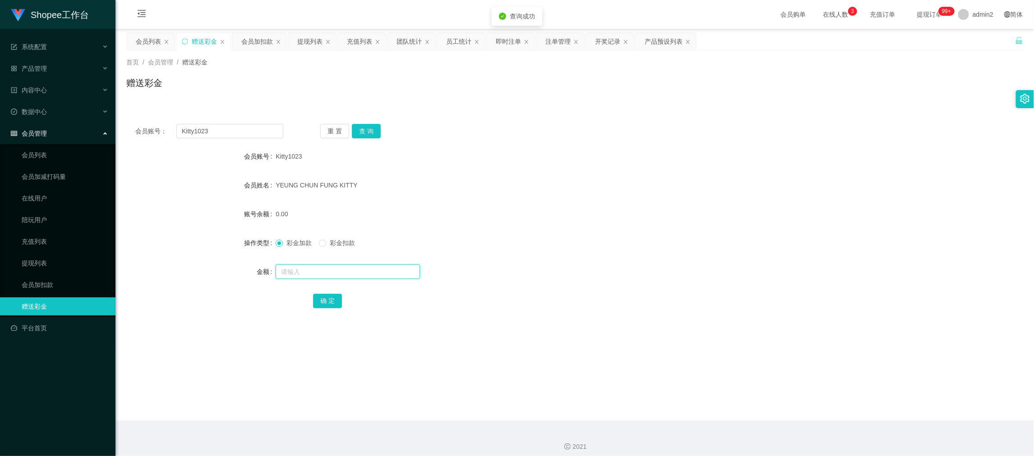
click at [367, 271] on input "text" at bounding box center [348, 272] width 144 height 14
type input "500"
click at [315, 297] on button "确 定" at bounding box center [327, 301] width 29 height 14
click at [534, 259] on form "会员账号 Kitty1023 会员姓名 [PERSON_NAME] FUNG KITTY 账号余额 0.00 操作类型 彩金加款 彩金扣款 金额 确 定" at bounding box center [574, 228] width 897 height 162
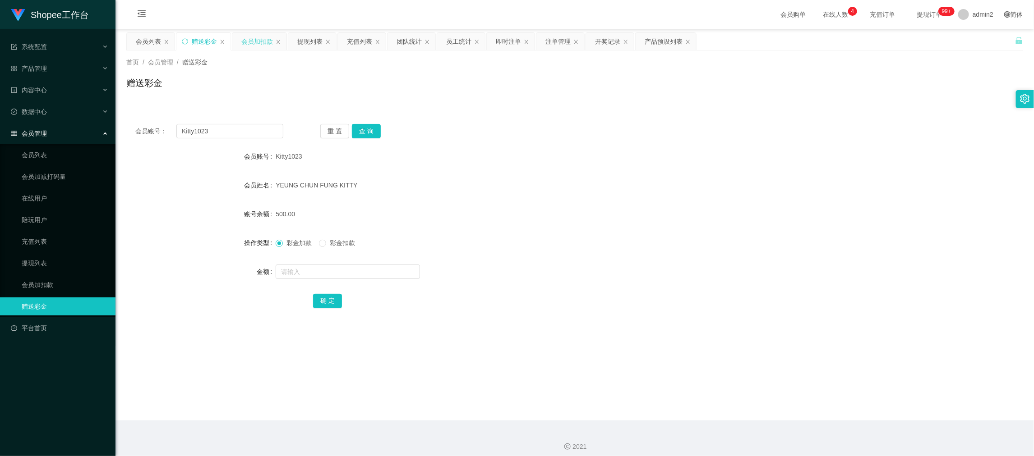
click at [264, 41] on div "会员加扣款" at bounding box center [257, 41] width 32 height 17
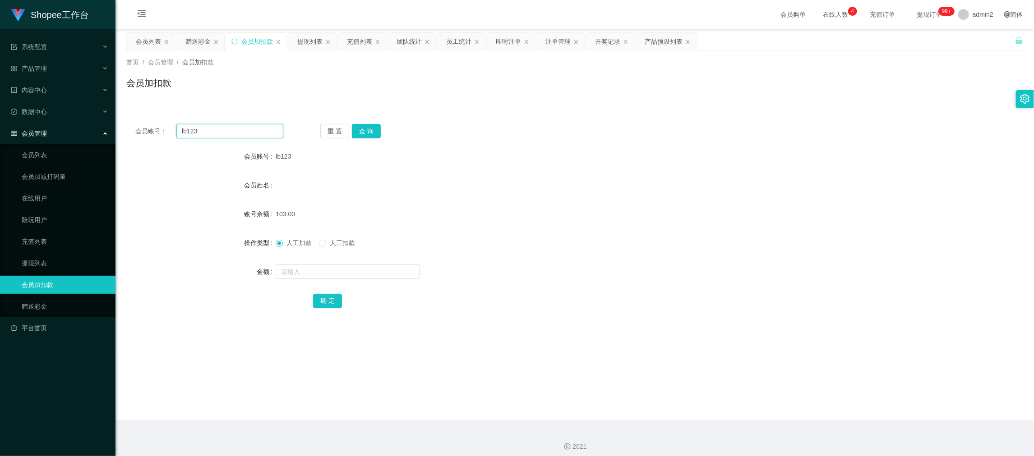
click at [246, 125] on input "lb123" at bounding box center [229, 131] width 107 height 14
paste input "68"
type input "68"
click at [362, 131] on button "查 询" at bounding box center [366, 131] width 29 height 14
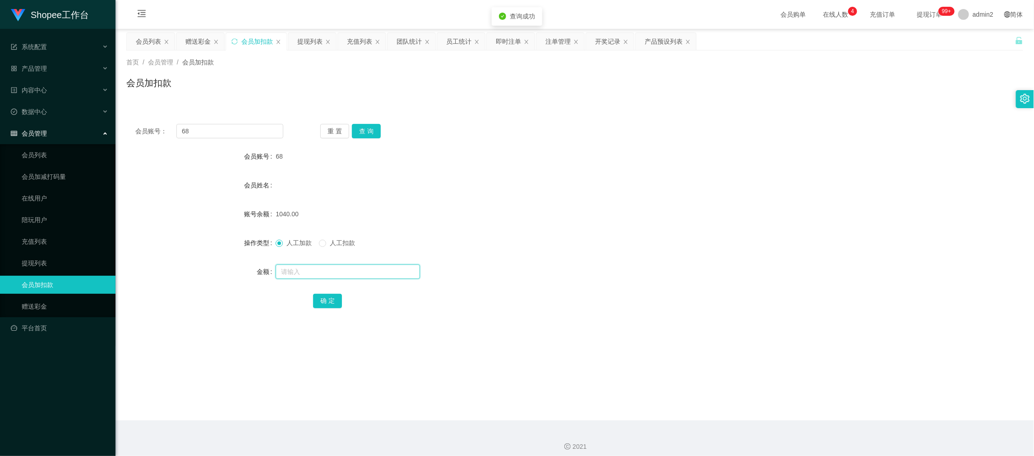
click at [375, 267] on input "text" at bounding box center [348, 272] width 144 height 14
type input "57"
click at [318, 301] on button "确 定" at bounding box center [327, 301] width 29 height 14
click at [556, 41] on div "注单管理" at bounding box center [557, 41] width 25 height 17
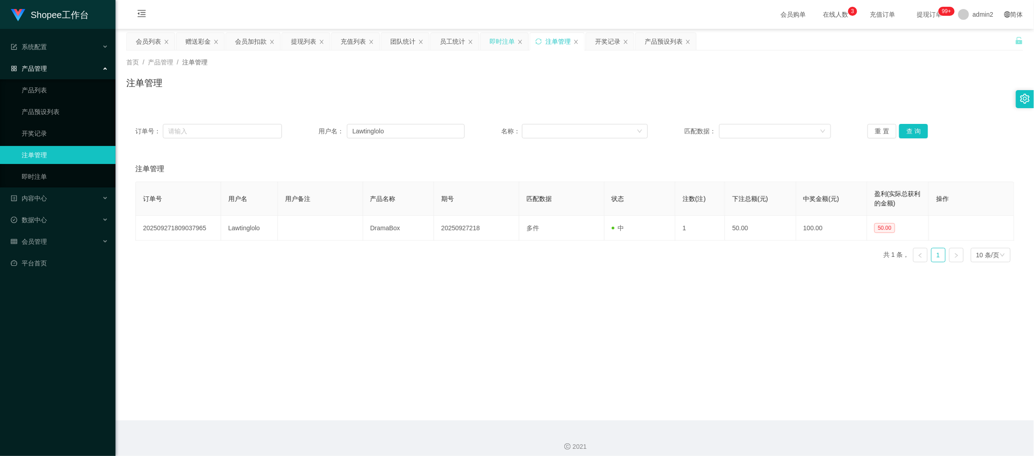
click at [511, 41] on div "即时注单" at bounding box center [501, 41] width 25 height 17
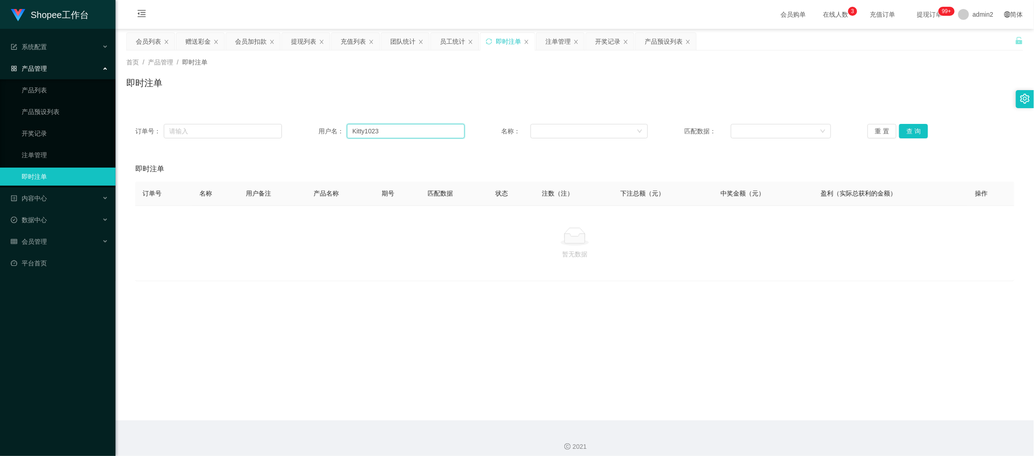
click at [383, 132] on input "Kitty1023" at bounding box center [406, 131] width 118 height 14
click at [915, 128] on button "查 询" at bounding box center [913, 131] width 29 height 14
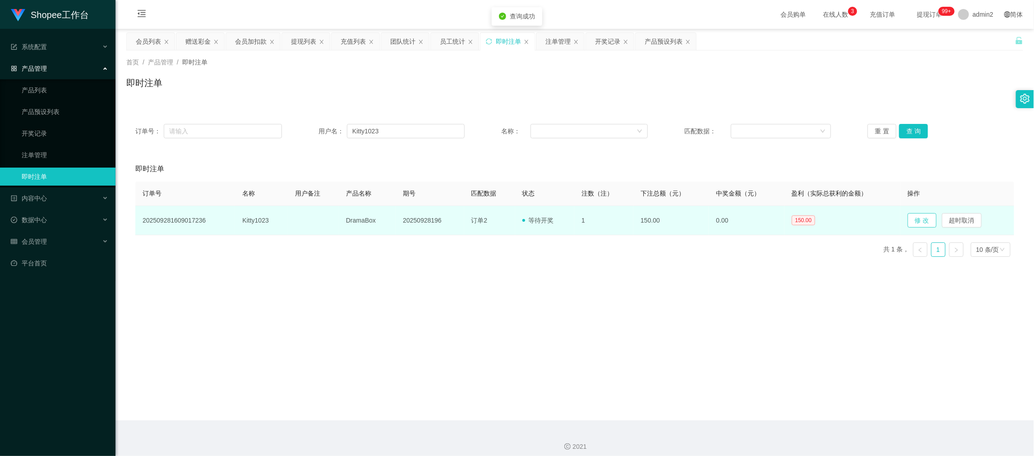
click at [916, 214] on button "修 改" at bounding box center [921, 220] width 29 height 14
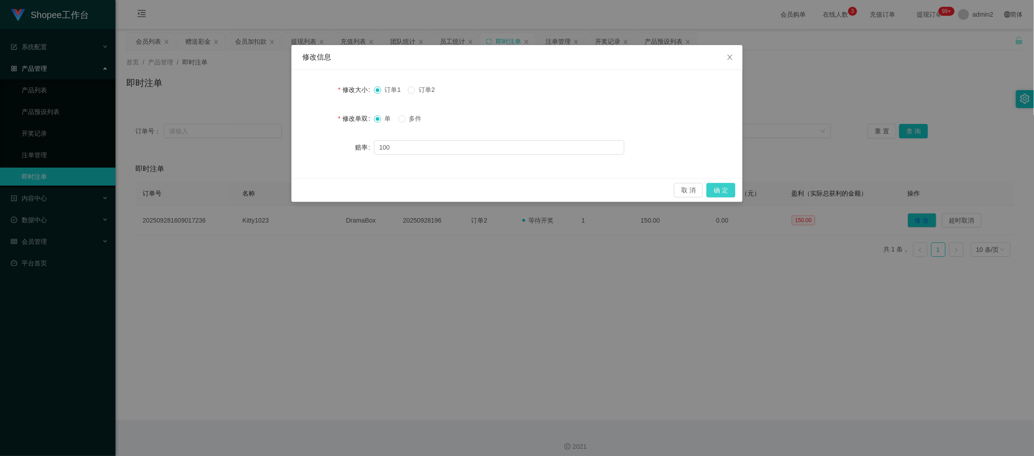
click at [709, 188] on button "确 定" at bounding box center [720, 190] width 29 height 14
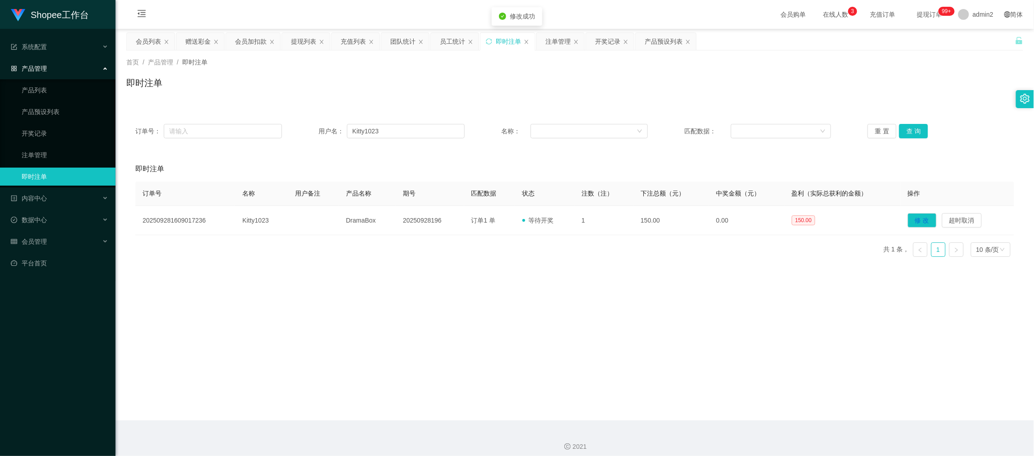
click at [590, 284] on main "关闭左侧 关闭右侧 关闭其它 刷新页面 会员列表 赠送彩金 会员加扣款 提现列表 充值列表 团队统计 员工统计 即时注单 注单管理 开奖记录 产品预设列表 首…" at bounding box center [574, 225] width 918 height 392
click at [651, 97] on div "即时注单" at bounding box center [574, 86] width 897 height 21
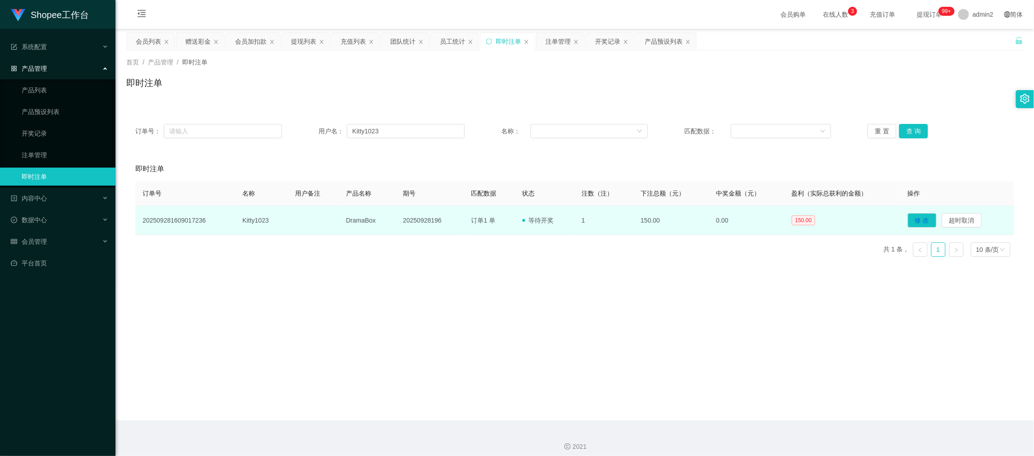
drag, startPoint x: 795, startPoint y: 401, endPoint x: 544, endPoint y: 231, distance: 303.5
click at [795, 401] on main "关闭左侧 关闭右侧 关闭其它 刷新页面 会员列表 赠送彩金 会员加扣款 提现列表 充值列表 团队统计 员工统计 即时注单 注单管理 开奖记录 产品预设列表 首…" at bounding box center [574, 225] width 918 height 392
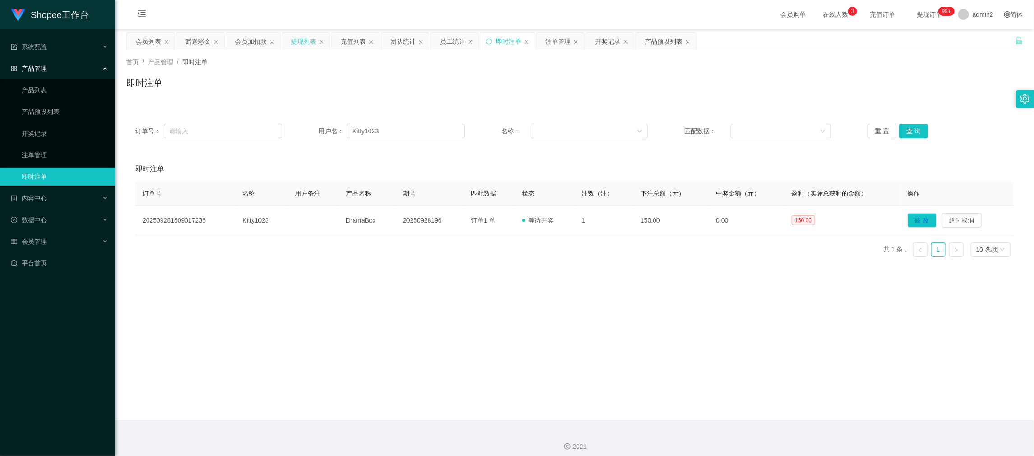
click at [302, 37] on div "提现列表" at bounding box center [303, 41] width 25 height 17
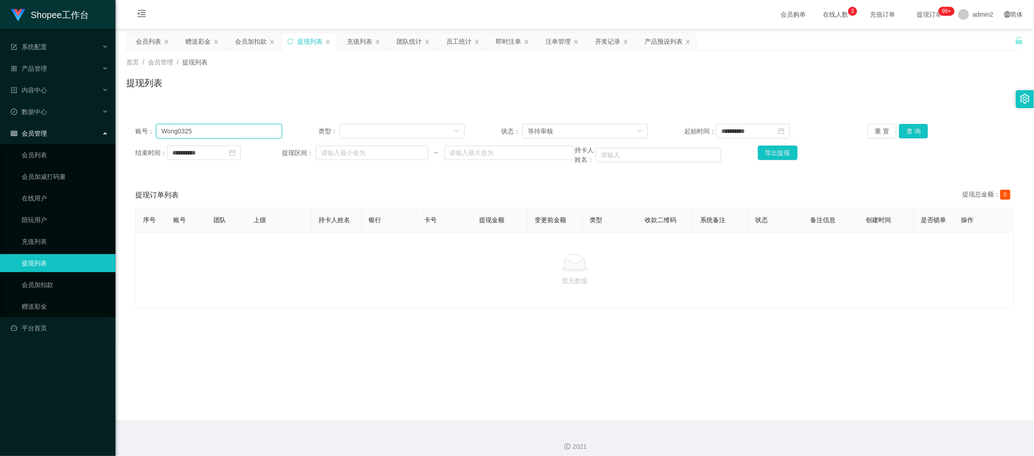
click at [262, 134] on input "Wong0325" at bounding box center [219, 131] width 126 height 14
paste input "Kitty1023"
type input "Kitty1023"
click at [912, 129] on button "查 询" at bounding box center [913, 131] width 29 height 14
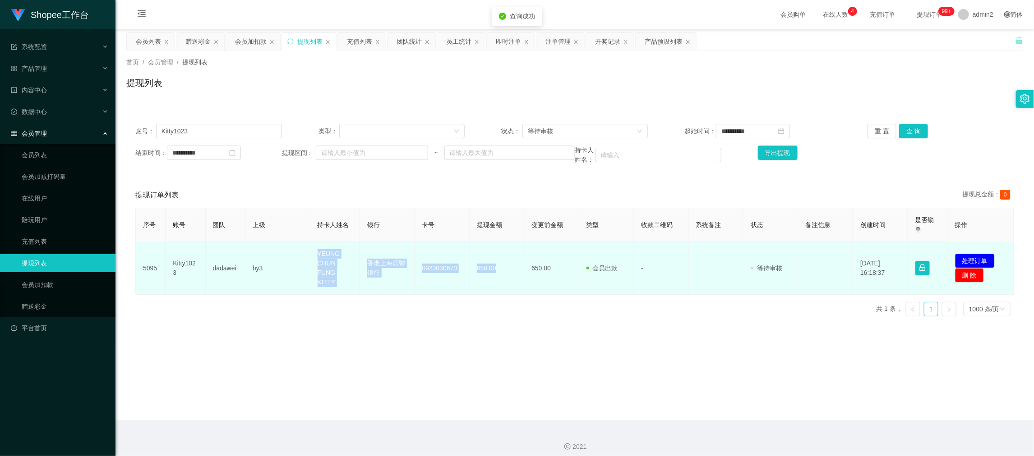
drag, startPoint x: 309, startPoint y: 246, endPoint x: 500, endPoint y: 278, distance: 193.5
click at [500, 278] on tr "5095 Kitty1023 dadawei by3 [PERSON_NAME] FUNG KITTY 香港上海滙豐銀行 0923030670 650.00 …" at bounding box center [575, 268] width 878 height 53
copy tr "[PERSON_NAME] FUNG KITTY 香港上海滙豐銀行 0923030670 650.00"
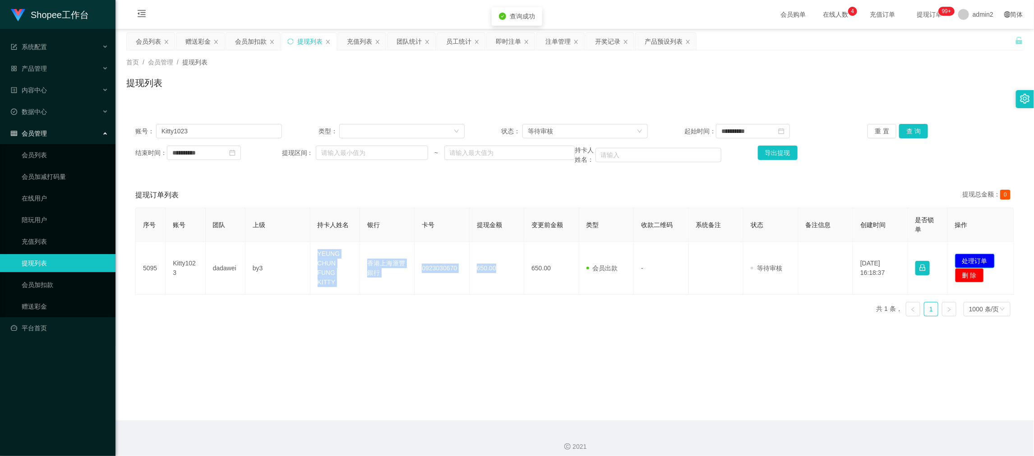
drag, startPoint x: 970, startPoint y: 251, endPoint x: 946, endPoint y: 262, distance: 26.2
click at [970, 254] on button "处理订单" at bounding box center [975, 261] width 40 height 14
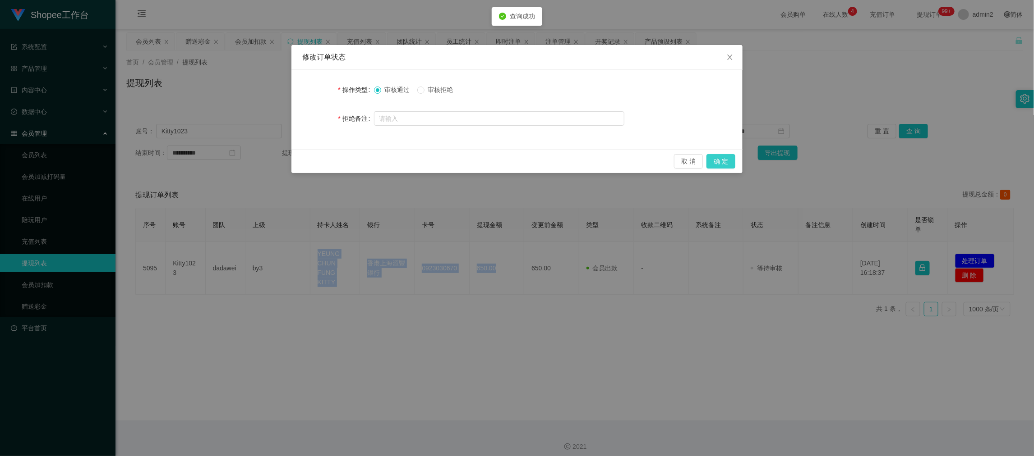
click at [723, 146] on div "修改订单状态 操作类型 审核通过 审核拒绝 拒绝备注 取 消 确 定" at bounding box center [516, 109] width 451 height 128
drag, startPoint x: 727, startPoint y: 161, endPoint x: 729, endPoint y: 173, distance: 12.0
click at [726, 163] on button "确 定" at bounding box center [720, 161] width 29 height 14
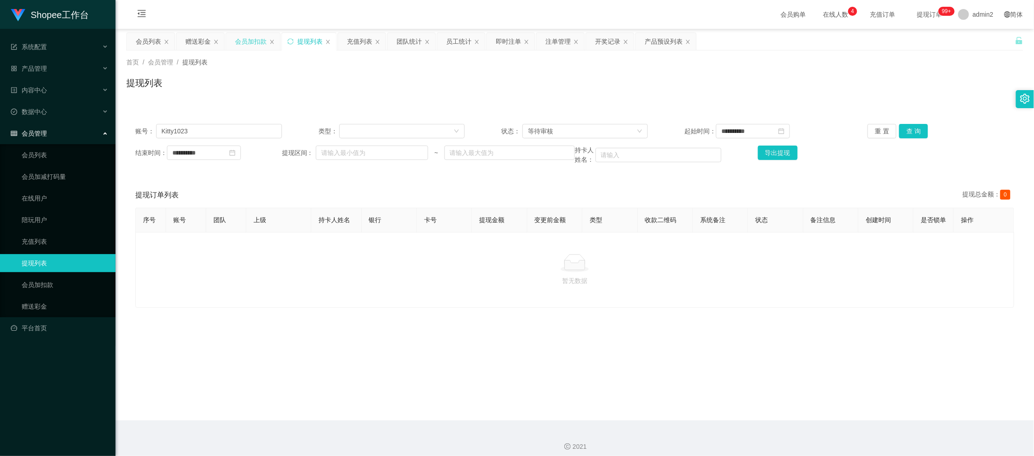
click at [251, 41] on div "会员加扣款" at bounding box center [251, 41] width 32 height 17
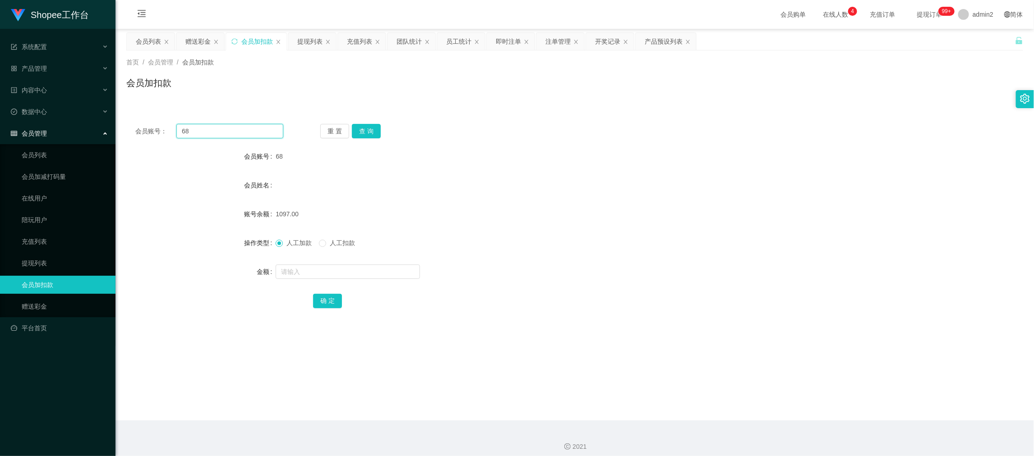
click at [241, 129] on input "68" at bounding box center [229, 131] width 107 height 14
paste input "444"
type input "444"
drag, startPoint x: 362, startPoint y: 133, endPoint x: 368, endPoint y: 150, distance: 18.5
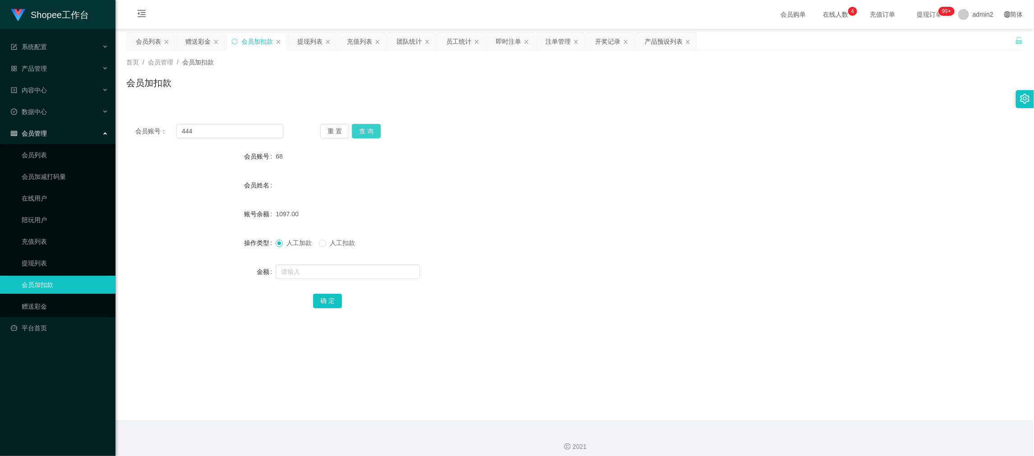
click at [362, 133] on button "查 询" at bounding box center [366, 131] width 29 height 14
click at [395, 274] on input "text" at bounding box center [348, 272] width 144 height 14
click at [395, 273] on input "text" at bounding box center [348, 272] width 144 height 14
type input "229"
click at [322, 299] on button "确 定" at bounding box center [327, 301] width 29 height 14
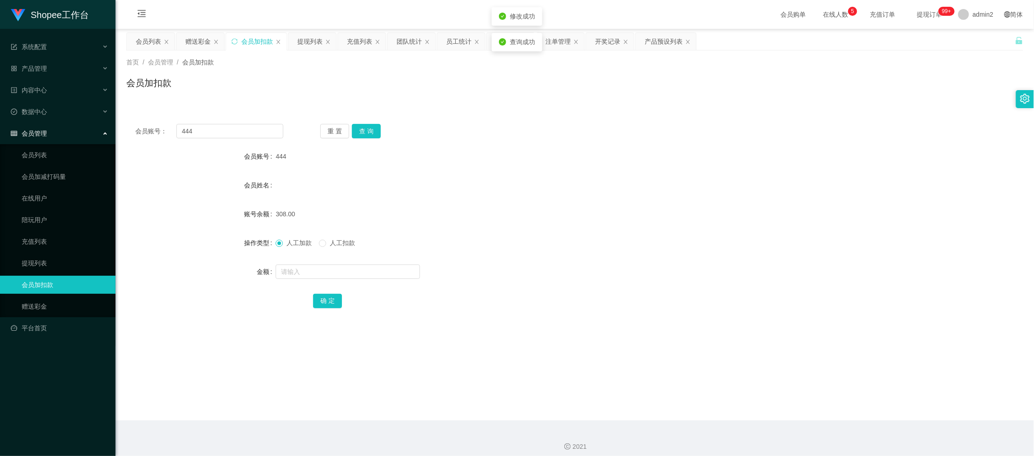
click at [422, 309] on div "确 定" at bounding box center [574, 301] width 523 height 18
click at [403, 44] on div "团队统计" at bounding box center [408, 41] width 25 height 17
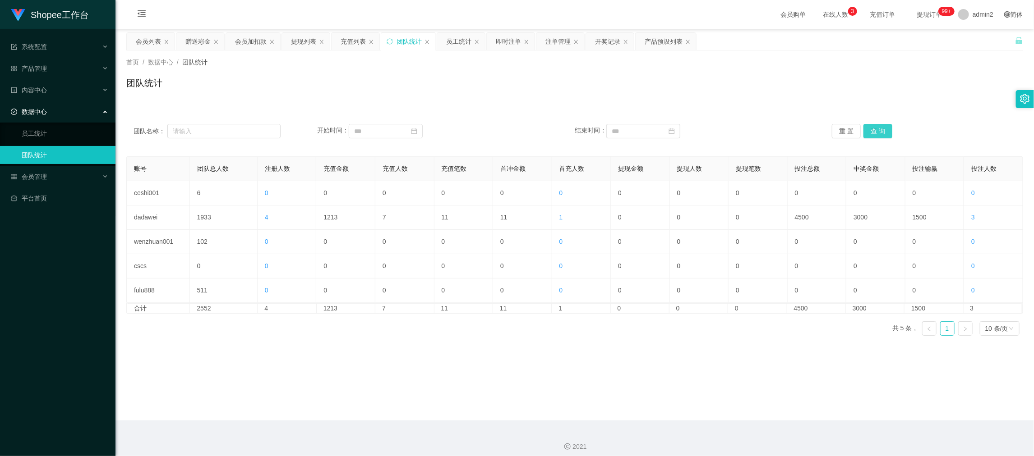
click at [875, 131] on button "查 询" at bounding box center [877, 131] width 29 height 14
click at [518, 368] on main "关闭左侧 关闭右侧 关闭其它 刷新页面 会员列表 赠送彩金 会员加扣款 提现列表 充值列表 团队统计 员工统计 即时注单 注单管理 开奖记录 产品预设列表 首…" at bounding box center [574, 225] width 918 height 392
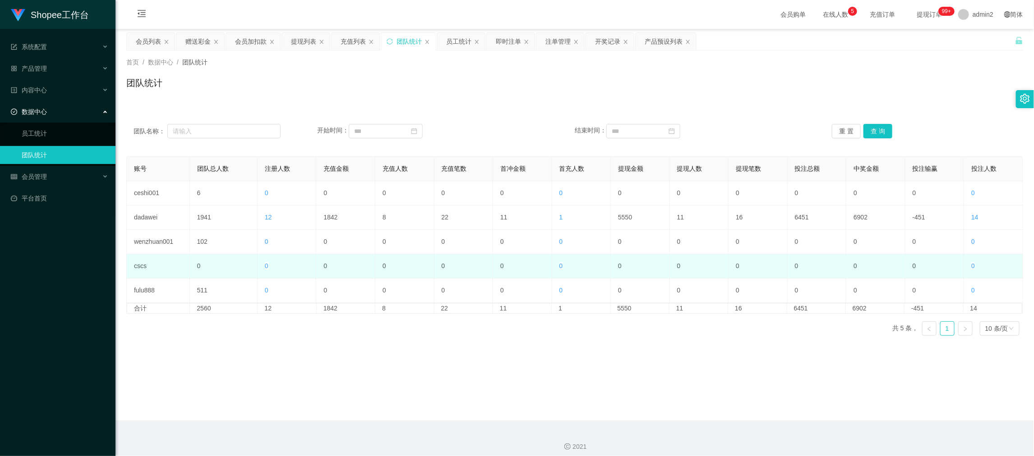
drag, startPoint x: 804, startPoint y: 388, endPoint x: 603, endPoint y: 276, distance: 230.4
click at [804, 388] on main "关闭左侧 关闭右侧 关闭其它 刷新页面 会员列表 赠送彩金 会员加扣款 提现列表 充值列表 团队统计 员工统计 即时注单 注单管理 开奖记录 产品预设列表 首…" at bounding box center [574, 225] width 918 height 392
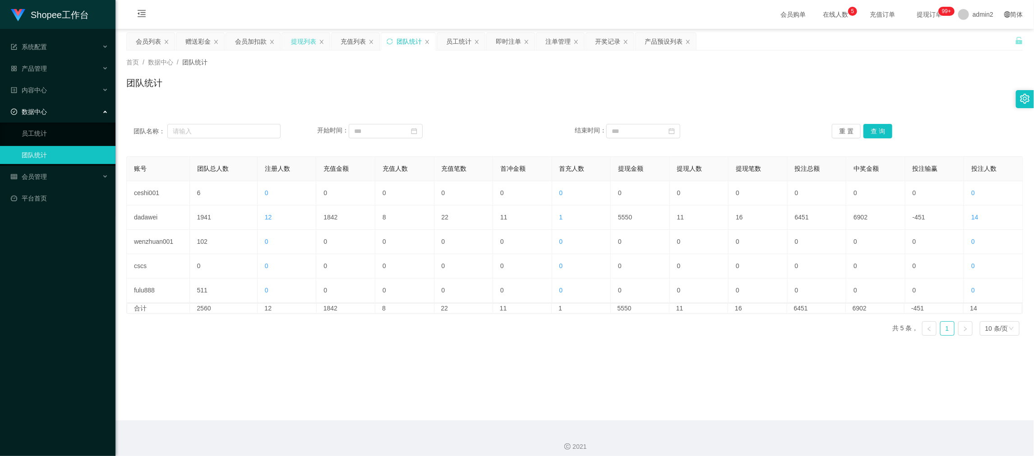
drag, startPoint x: 298, startPoint y: 42, endPoint x: 314, endPoint y: 74, distance: 35.9
click at [298, 42] on div "提现列表" at bounding box center [303, 41] width 25 height 17
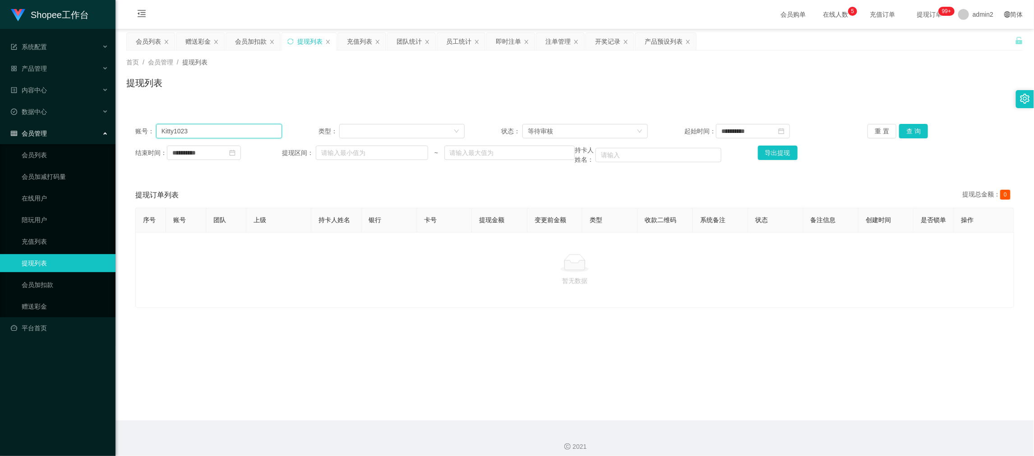
click at [240, 134] on input "Kitty1023" at bounding box center [219, 131] width 126 height 14
paste input "Lawyan"
type input "Lawyan"
click at [901, 129] on button "查 询" at bounding box center [913, 131] width 29 height 14
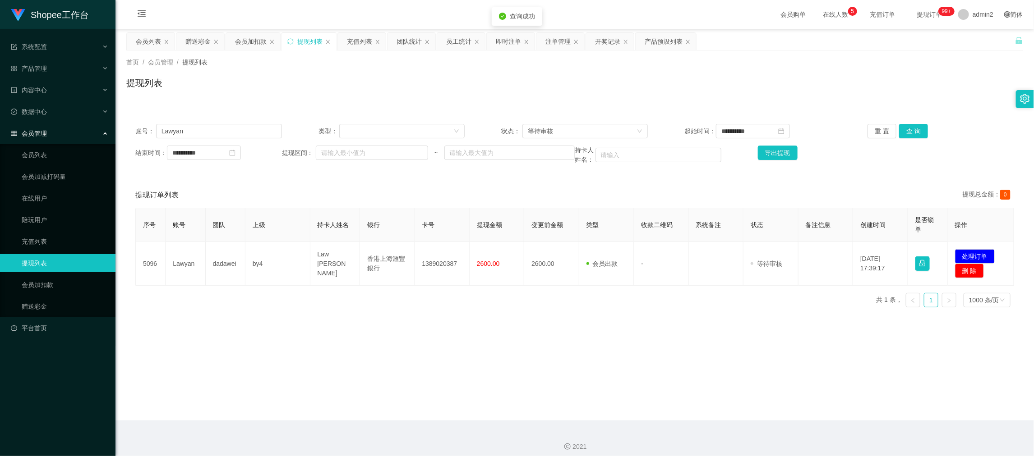
click at [631, 322] on main "**********" at bounding box center [574, 225] width 918 height 392
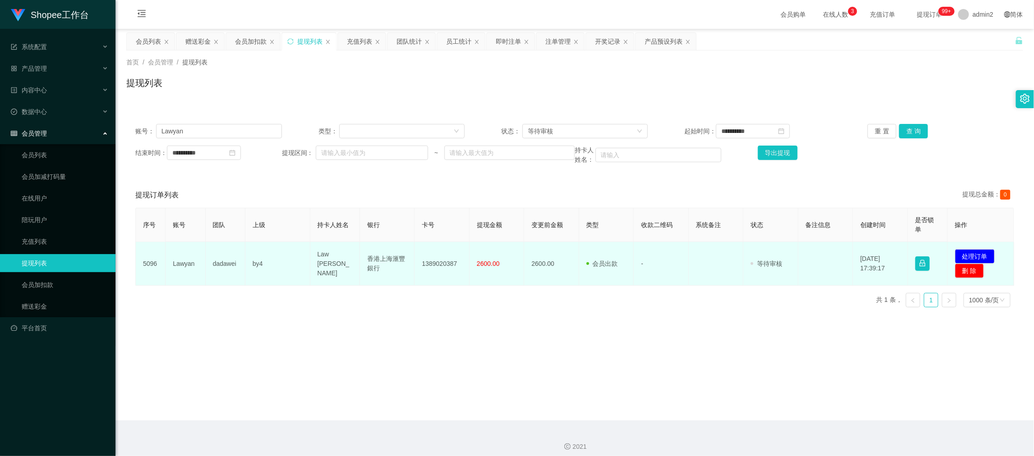
drag, startPoint x: 397, startPoint y: 303, endPoint x: 435, endPoint y: 281, distance: 43.9
click at [397, 303] on div "序号 账号 团队 上级 持卡人姓名 银行 卡号 提现金额 变更前金额 类型 收款二维码 系统备注 状态 备注信息 创建时间 是否锁单 操作 5096 Lawy…" at bounding box center [574, 261] width 879 height 107
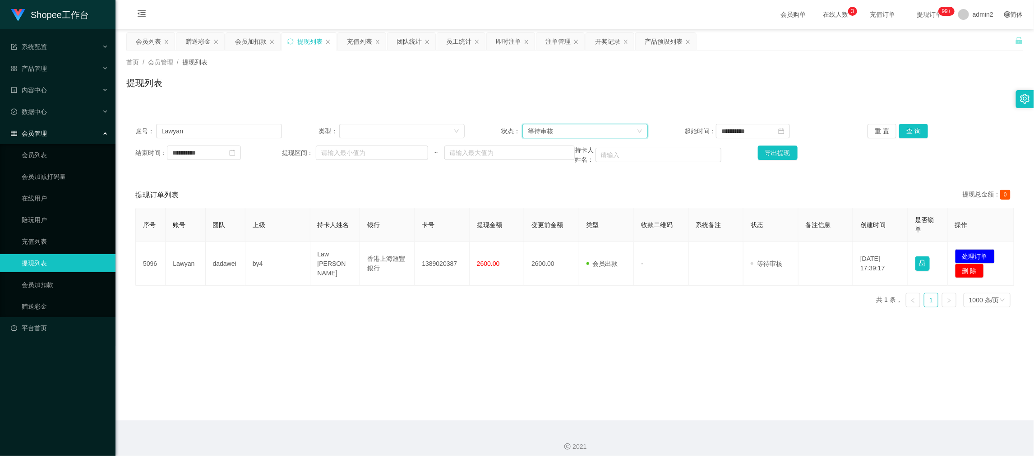
click at [567, 129] on div "等待审核" at bounding box center [582, 131] width 109 height 14
click at [557, 160] on li "审核成功" at bounding box center [581, 163] width 124 height 14
click at [907, 131] on button "查 询" at bounding box center [913, 131] width 29 height 14
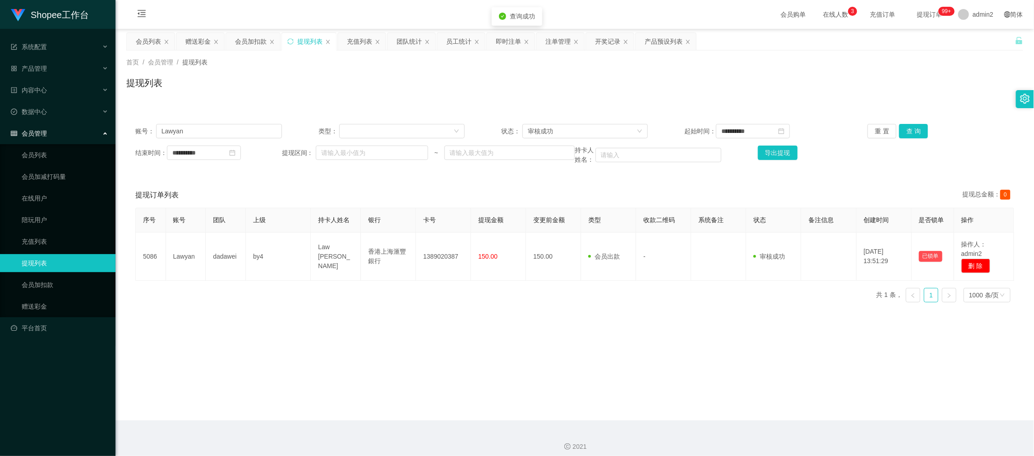
click at [507, 321] on main "**********" at bounding box center [574, 225] width 918 height 392
click at [589, 129] on div "审核成功" at bounding box center [582, 131] width 109 height 14
click at [544, 166] on li "审核成功" at bounding box center [581, 163] width 124 height 14
click at [558, 131] on div "审核成功" at bounding box center [582, 131] width 109 height 14
click at [553, 151] on li "等待审核" at bounding box center [581, 149] width 124 height 14
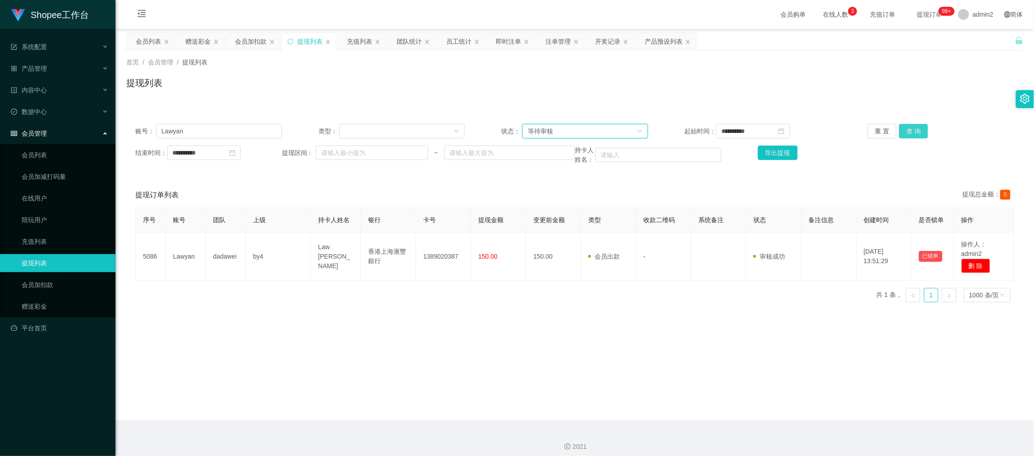
click at [912, 131] on button "查 询" at bounding box center [913, 131] width 29 height 14
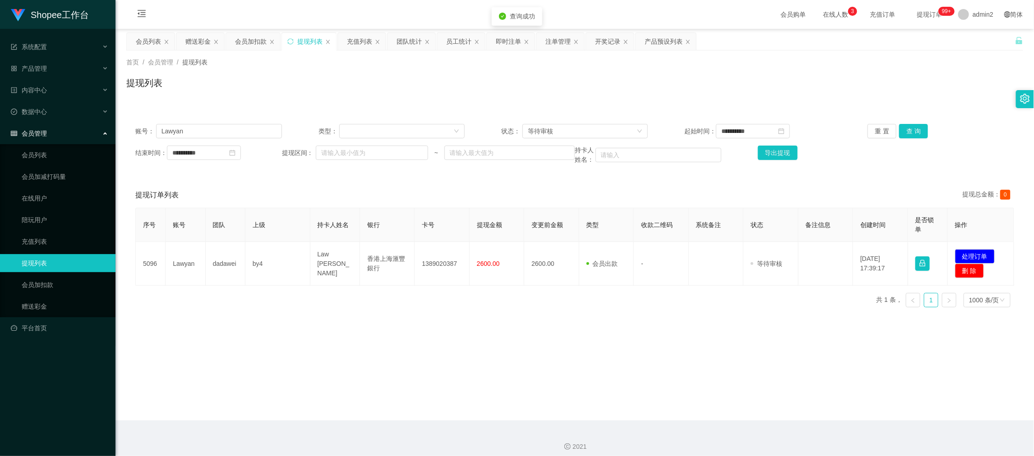
click at [678, 346] on main "**********" at bounding box center [574, 225] width 918 height 392
click at [450, 374] on main "**********" at bounding box center [574, 225] width 918 height 392
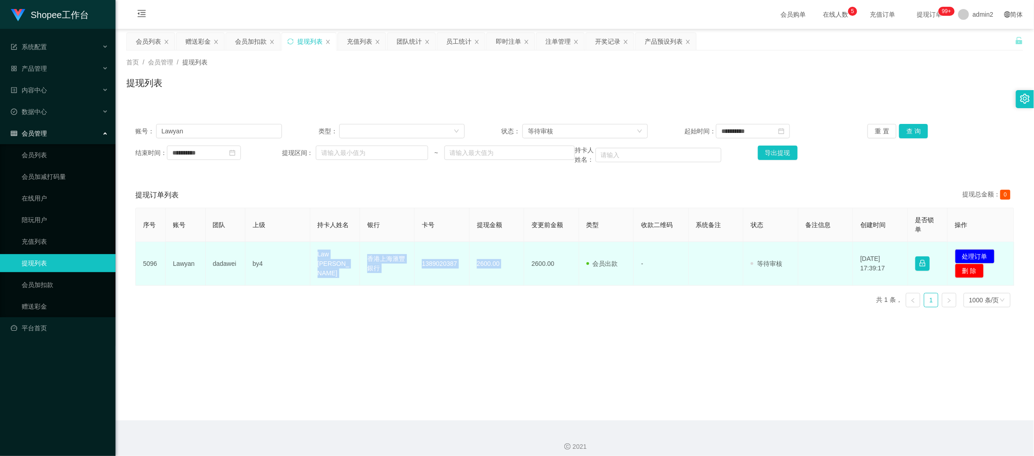
drag, startPoint x: 307, startPoint y: 257, endPoint x: 523, endPoint y: 271, distance: 216.5
click at [523, 271] on tr "5096 Lawyan dadawei by4 Law chung yan 香港上海滙豐銀行 1389020387 2600.00 2600.00 会员出款 …" at bounding box center [575, 264] width 878 height 44
copy tr "Law chung yan 香港上海滙豐銀行 1389020387 2600.00"
click at [972, 251] on button "处理订单" at bounding box center [975, 256] width 40 height 14
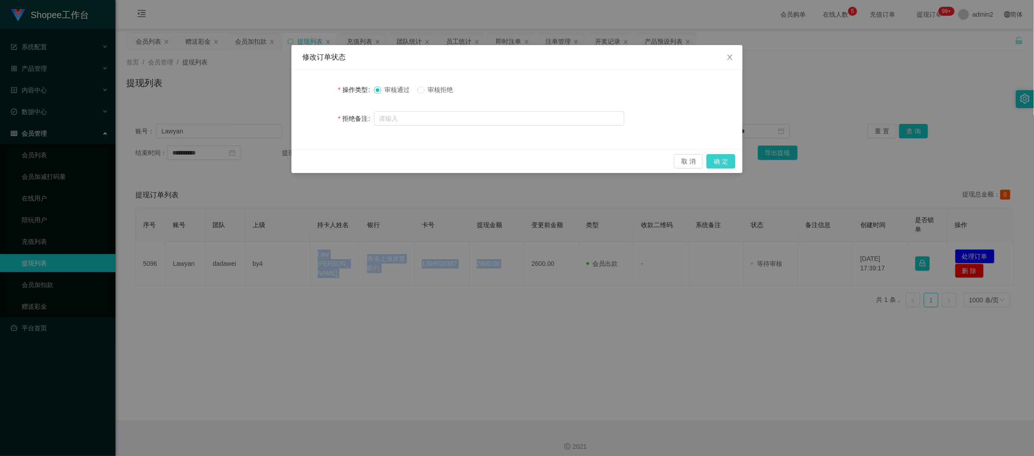
click at [722, 163] on button "确 定" at bounding box center [720, 161] width 29 height 14
